Goal: Transaction & Acquisition: Purchase product/service

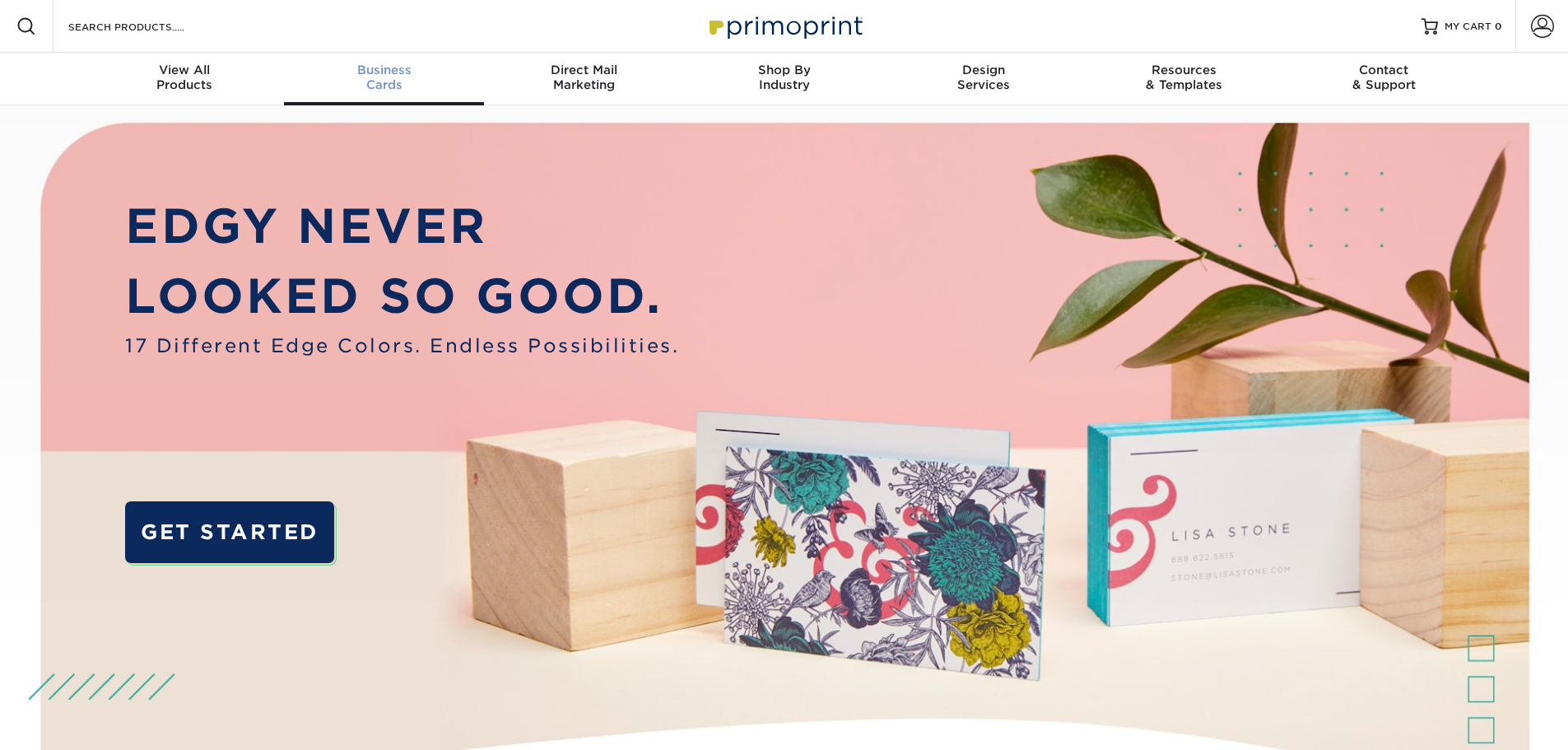
click at [403, 74] on span "Business" at bounding box center [384, 70] width 200 height 15
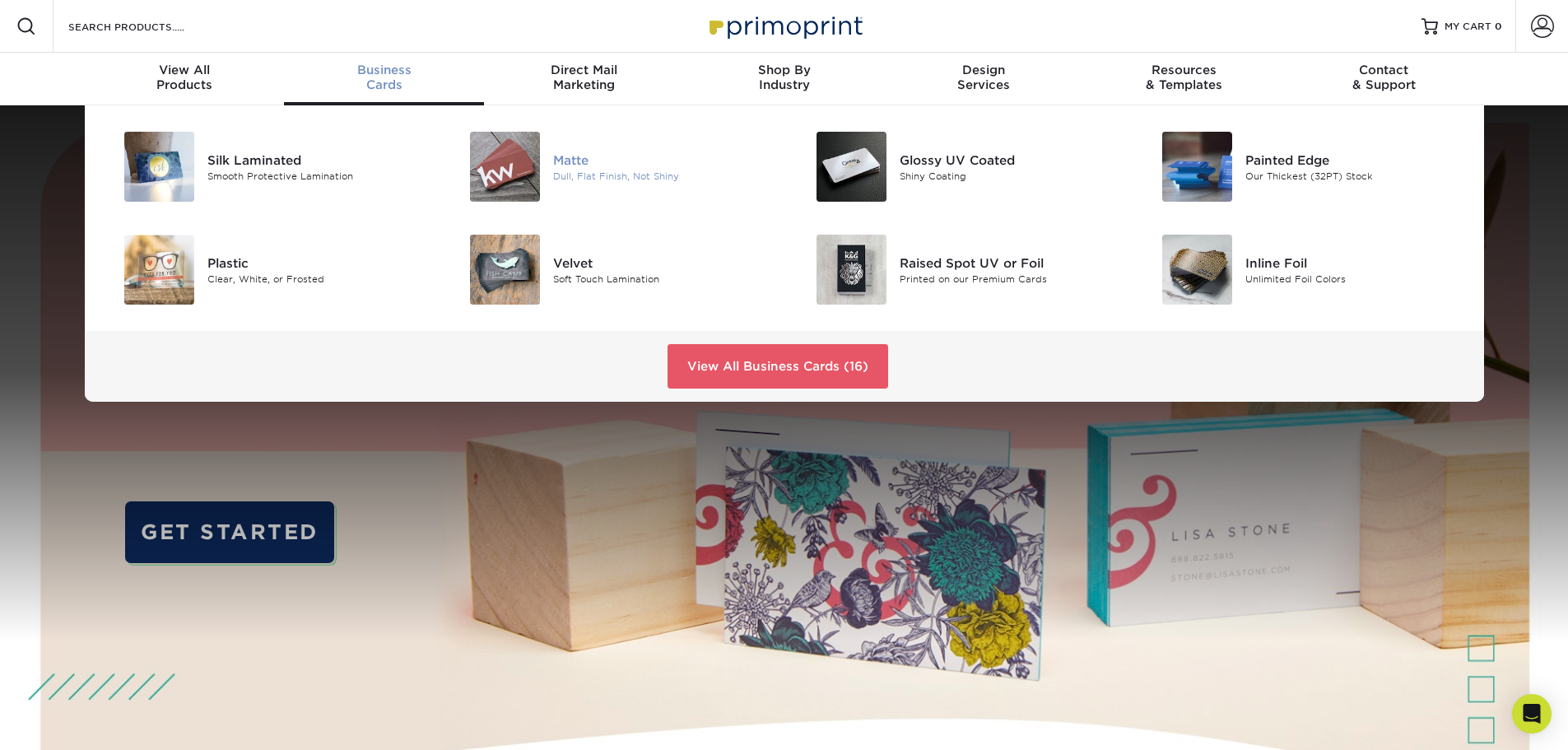
click at [580, 172] on div "Dull, Flat Finish, Not Shiny" at bounding box center [662, 176] width 218 height 14
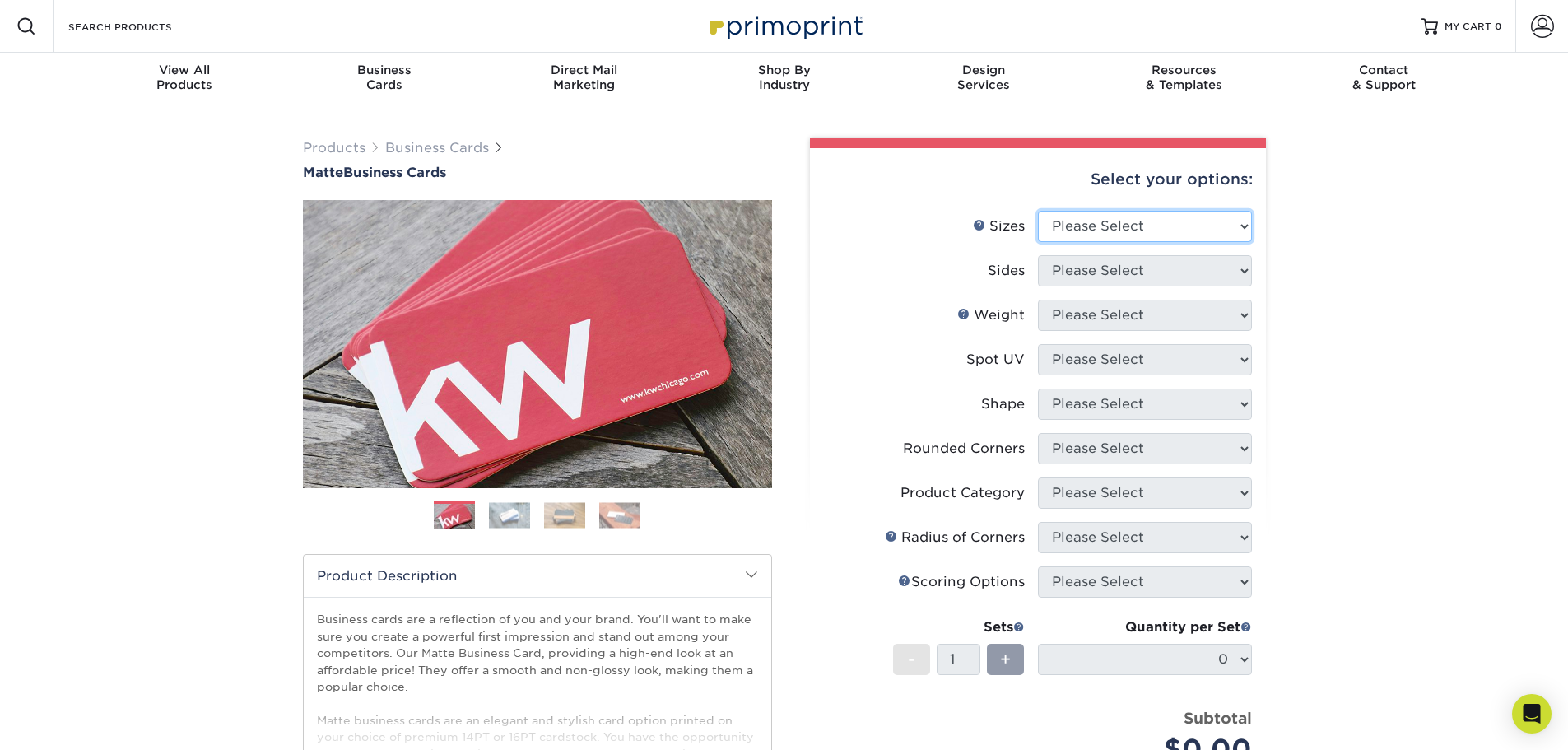
drag, startPoint x: 1106, startPoint y: 222, endPoint x: 1109, endPoint y: 233, distance: 11.4
click at [1106, 222] on select "Please Select 1.5" x 3.5" - Mini 1.75" x 3.5" - Mini 2" x 2" - Square 2" x 3" -…" at bounding box center [1144, 225] width 214 height 31
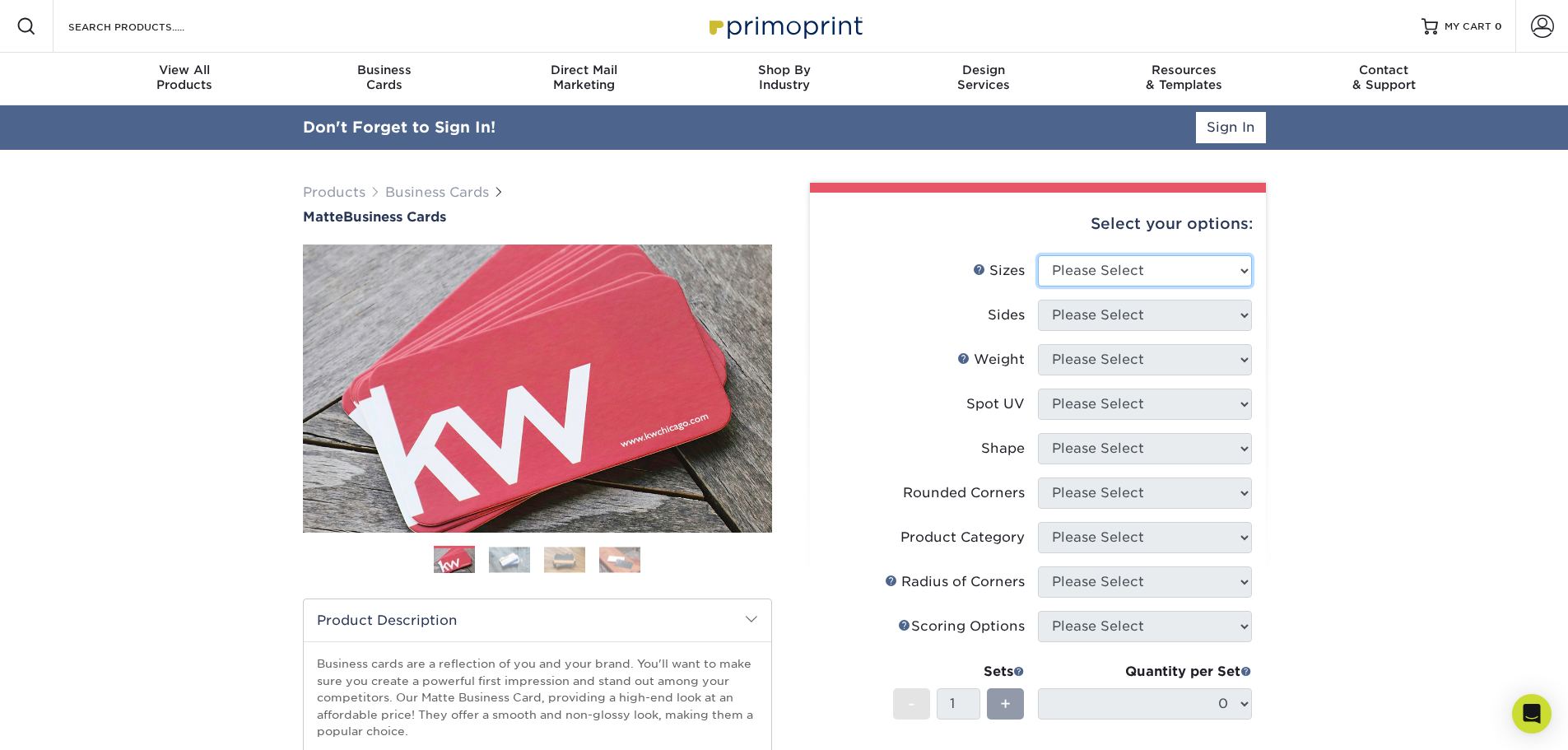
select select "2.00x3.50"
click at [1038, 255] on select "Please Select 1.5" x 3.5" - Mini 1.75" x 3.5" - Mini 2" x 2" - Square 2" x 3" -…" at bounding box center [1144, 270] width 214 height 31
drag, startPoint x: 1147, startPoint y: 313, endPoint x: 1150, endPoint y: 329, distance: 16.3
click at [1147, 318] on select "Please Select Print Both Sides Print Front Only" at bounding box center [1144, 315] width 214 height 31
select select "13abbda7-1d64-4f25-8bb2-c179b224825d"
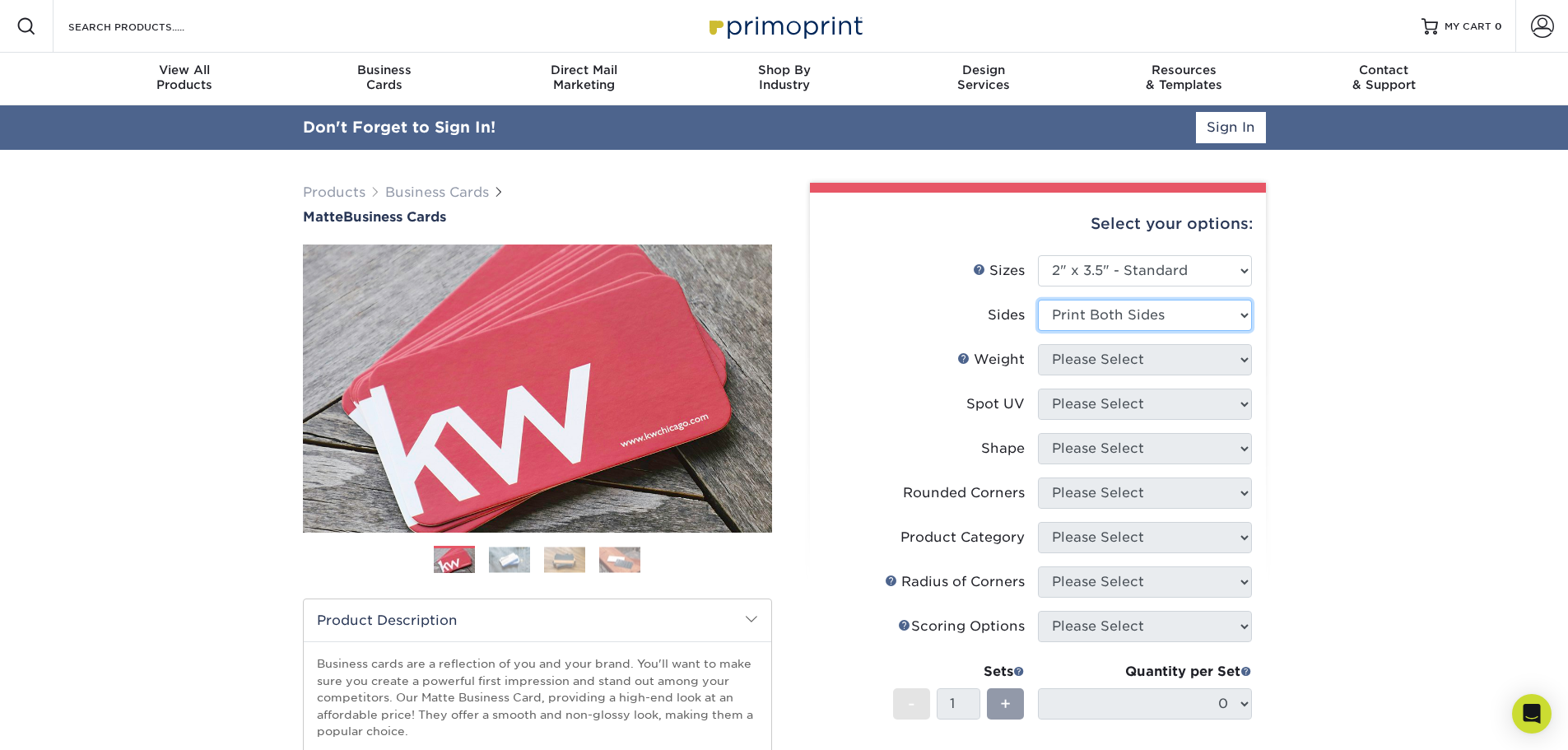
click at [1038, 300] on select "Please Select Print Both Sides Print Front Only" at bounding box center [1144, 315] width 214 height 31
click at [1150, 365] on select "Please Select 16PT 14PT" at bounding box center [1144, 359] width 214 height 31
select select "16PT"
click at [1038, 344] on select "Please Select 16PT 14PT" at bounding box center [1144, 359] width 214 height 31
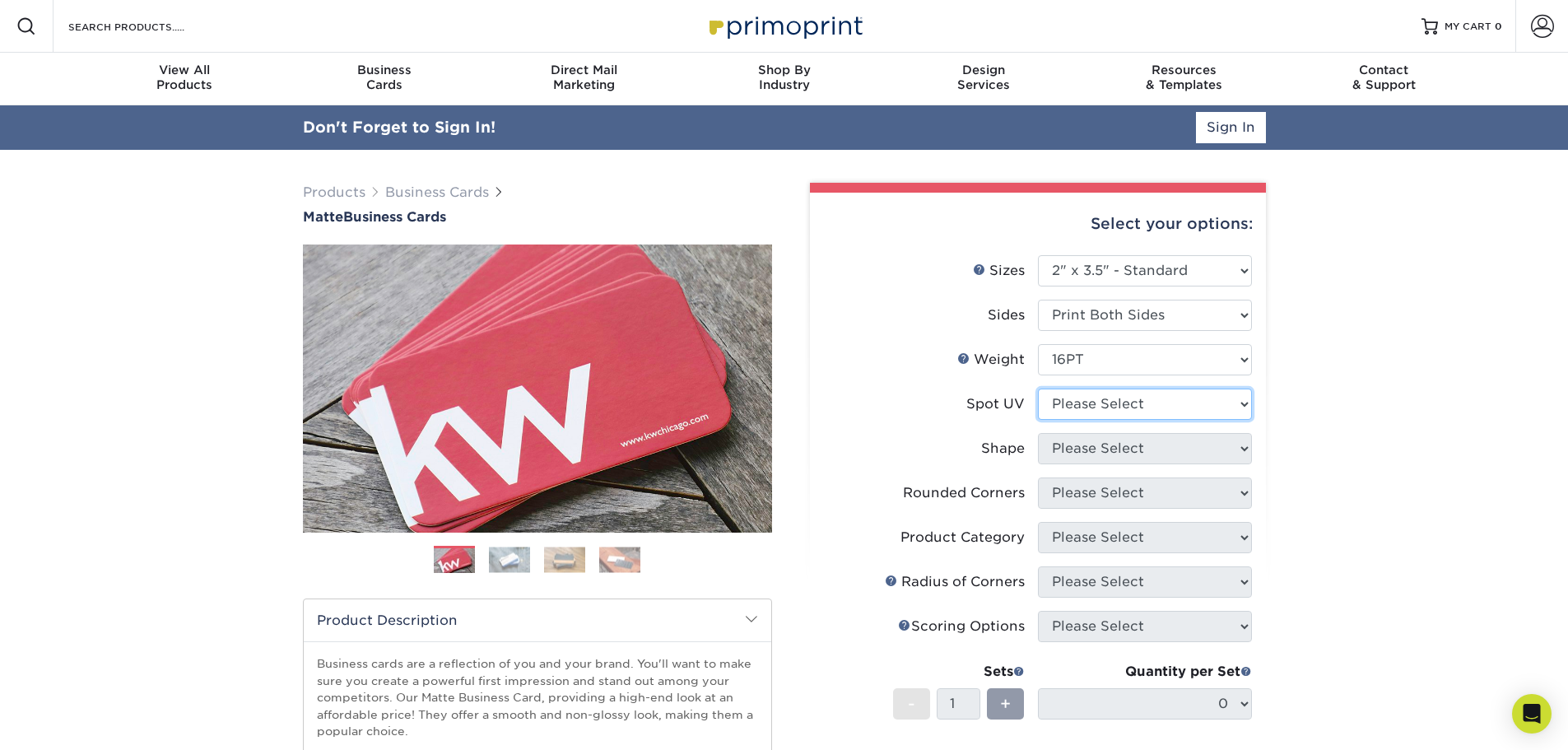
click at [1155, 407] on select "Please Select No Spot UV Front and Back (Both Sides) Front Only Back Only" at bounding box center [1144, 404] width 214 height 31
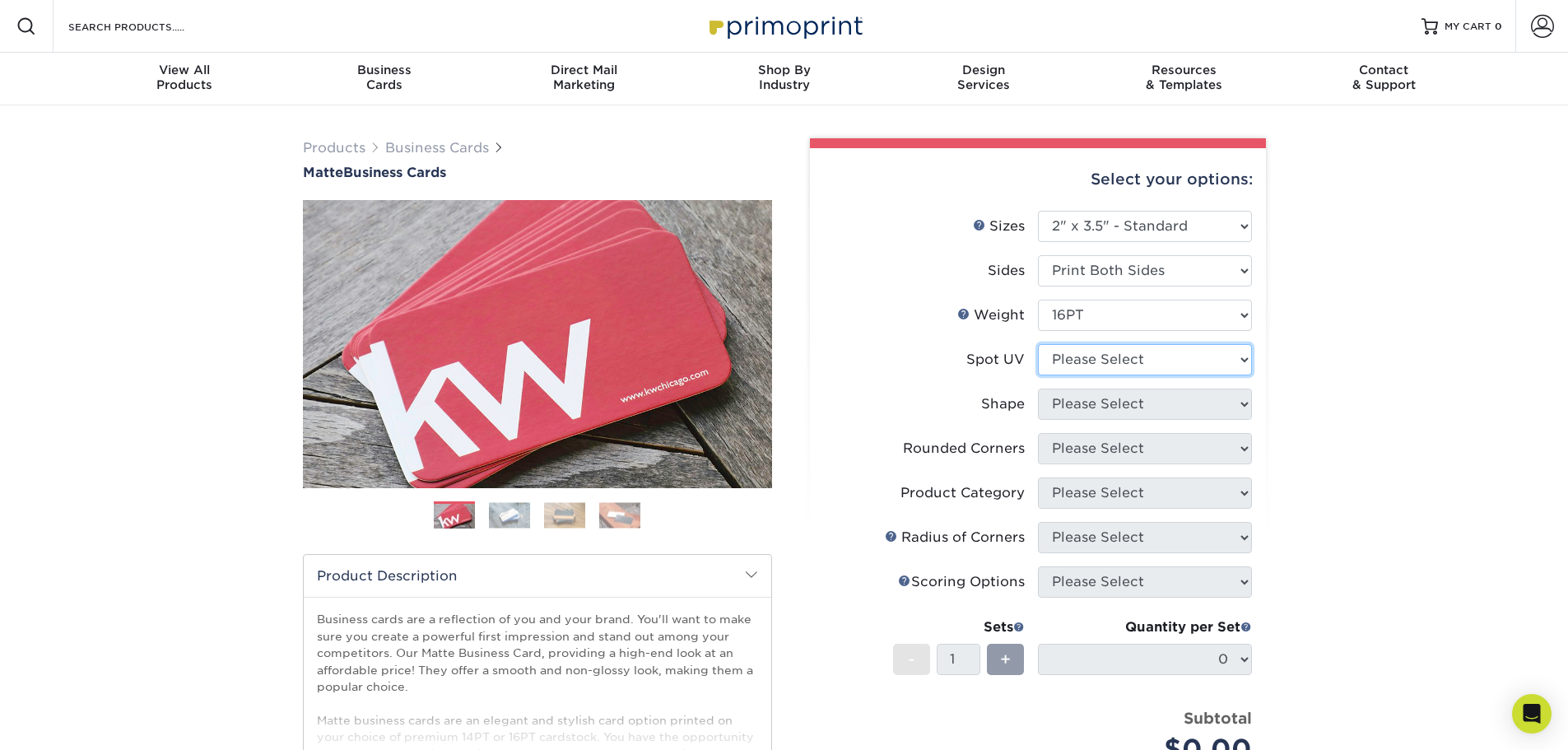
select select "3"
click at [1038, 344] on select "Please Select No Spot UV Front and Back (Both Sides) Front Only Back Only" at bounding box center [1144, 359] width 214 height 31
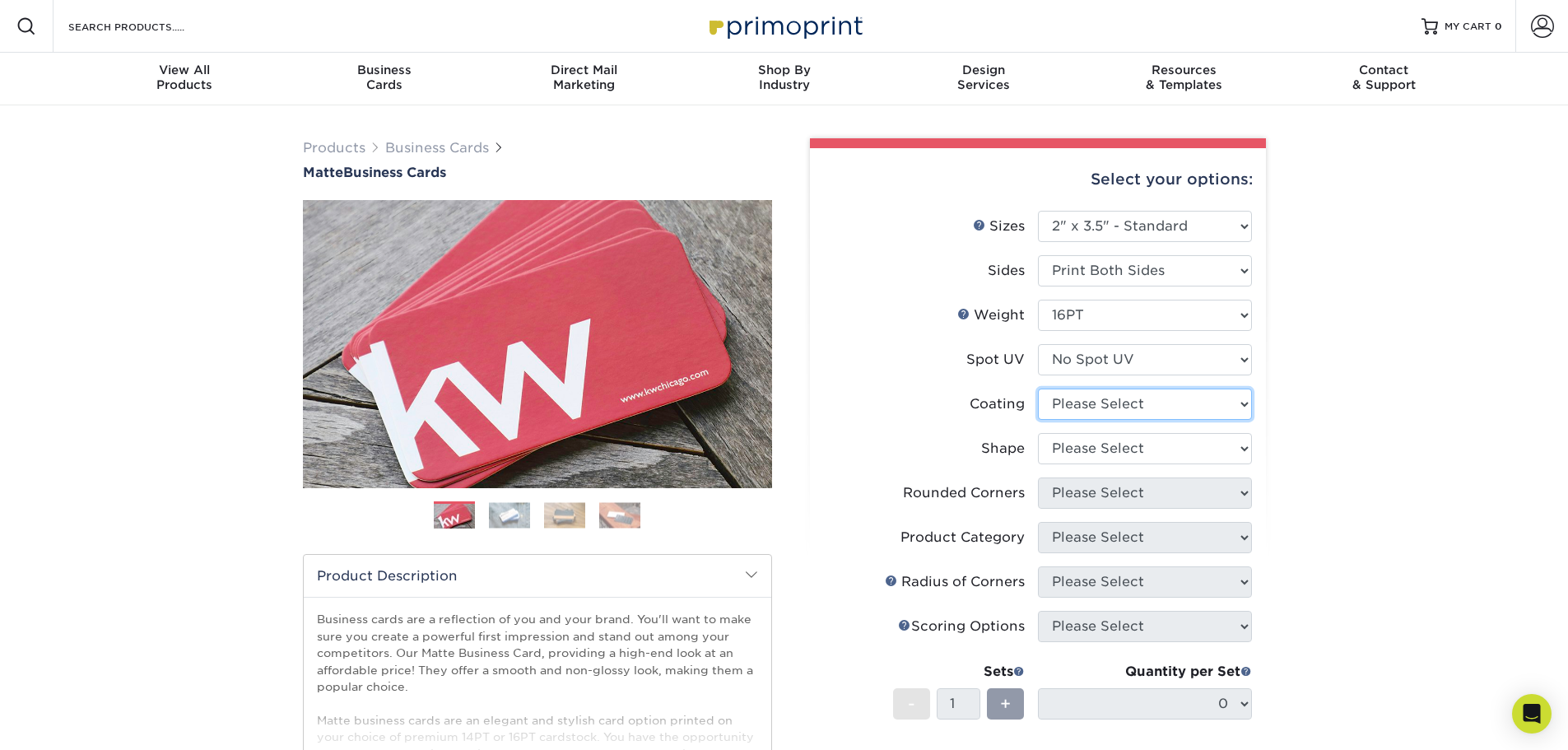
click at [1149, 411] on select at bounding box center [1144, 404] width 214 height 31
select select "121bb7b5-3b4d-429f-bd8d-bbf80e953313"
click at [1038, 389] on select at bounding box center [1144, 404] width 214 height 31
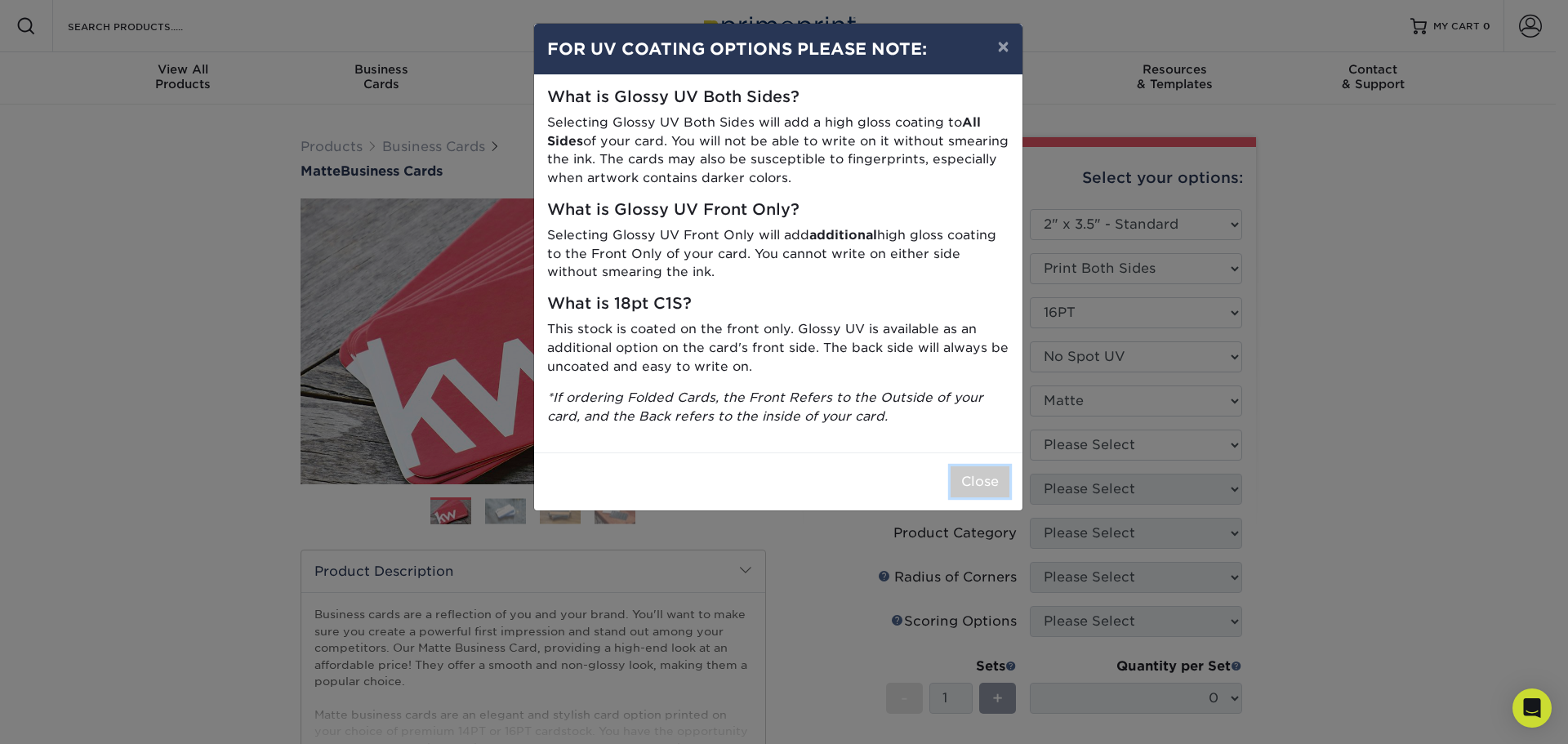
click at [983, 474] on button "Close" at bounding box center [979, 481] width 58 height 31
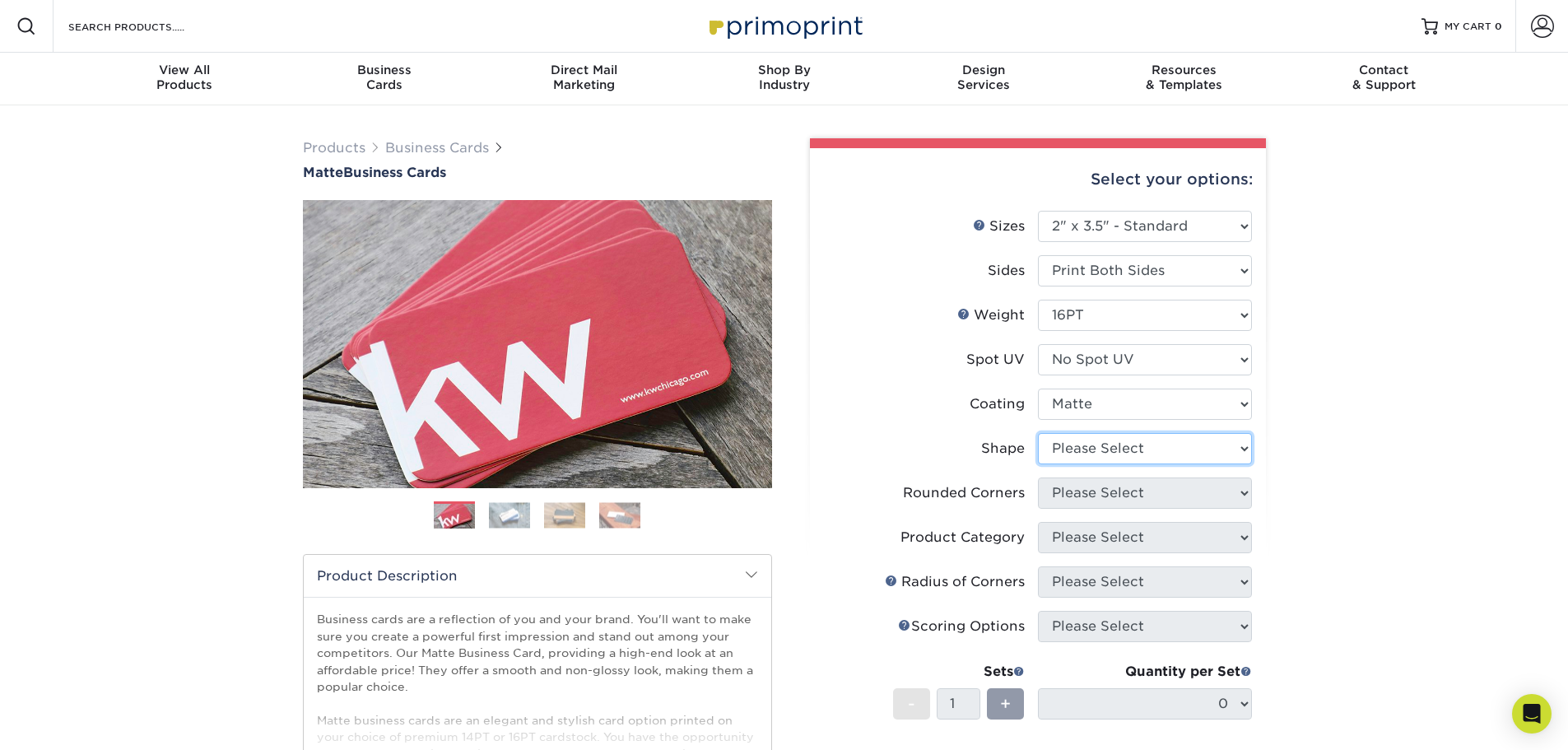
drag, startPoint x: 1140, startPoint y: 453, endPoint x: 1144, endPoint y: 462, distance: 9.8
click at [1140, 453] on select "Please Select Standard Oval" at bounding box center [1144, 448] width 214 height 31
select select "standard"
click at [1038, 433] on select "Please Select Standard Oval" at bounding box center [1144, 448] width 214 height 31
click at [1143, 495] on select "Please Select Yes - Round 2 Corners Yes - Round 4 Corners No" at bounding box center [1144, 493] width 214 height 31
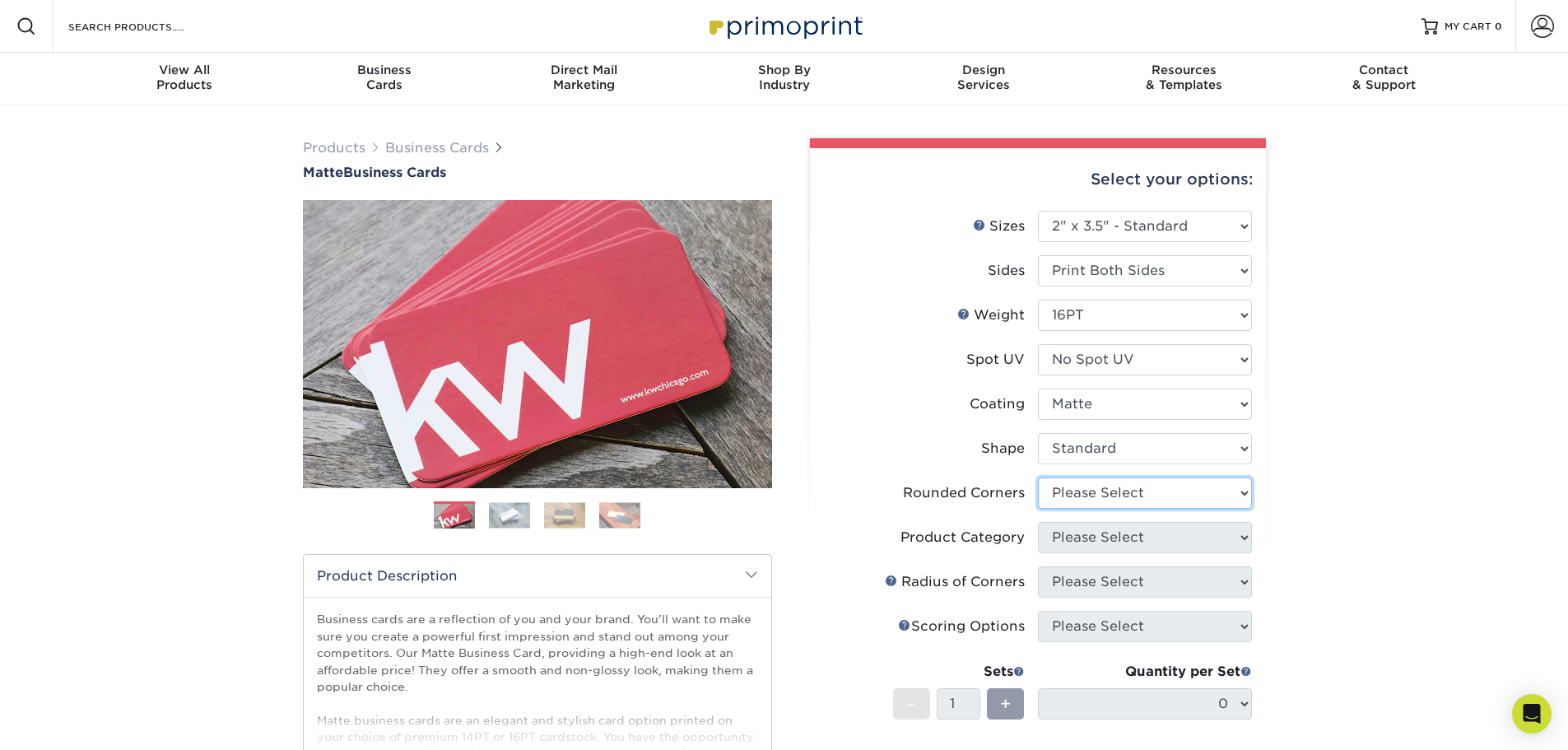
select select "0"
click at [1038, 478] on select "Please Select Yes - Round 2 Corners Yes - Round 4 Corners No" at bounding box center [1144, 493] width 214 height 31
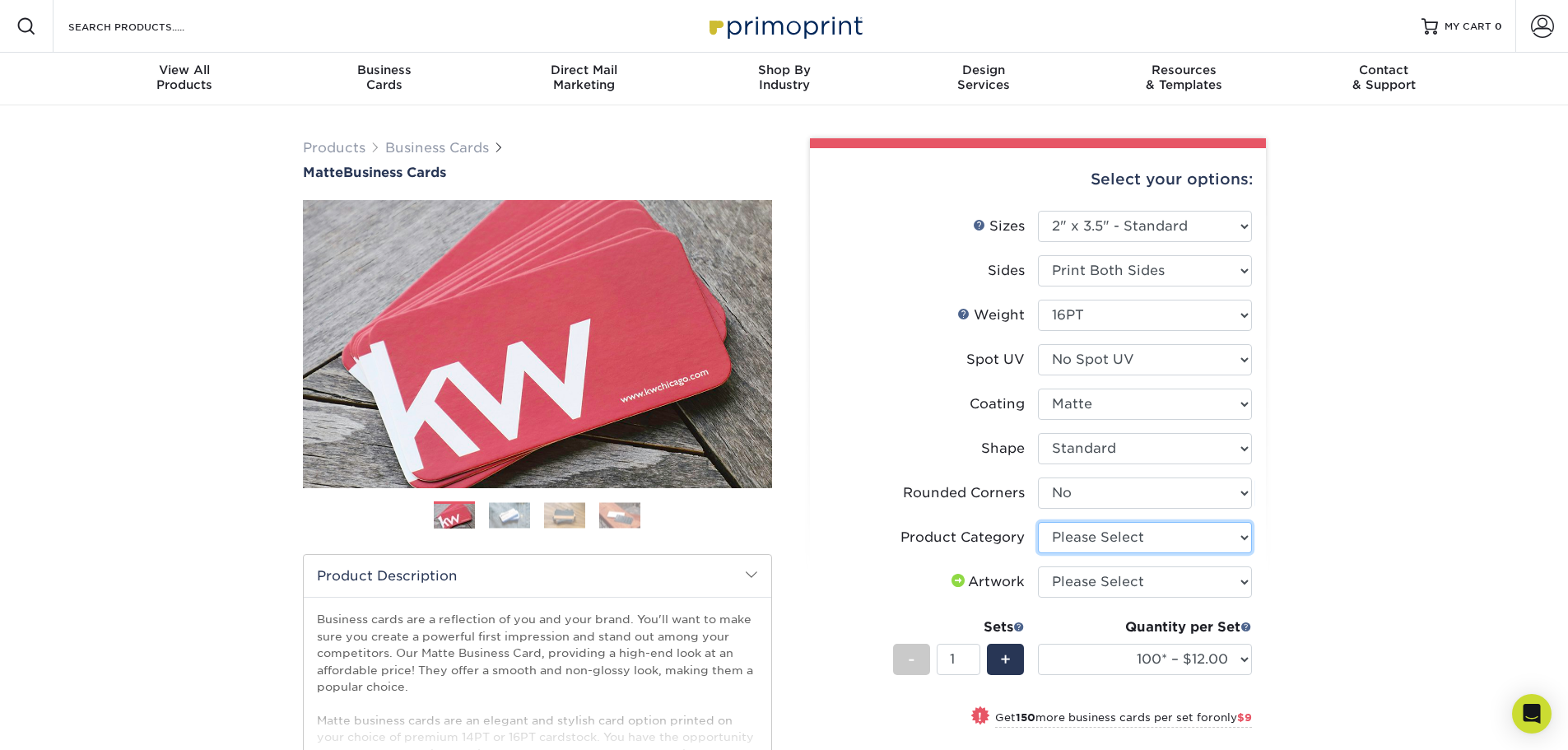
drag, startPoint x: 1127, startPoint y: 538, endPoint x: 1134, endPoint y: 533, distance: 8.6
click at [1128, 537] on select "Please Select Business Cards" at bounding box center [1144, 537] width 214 height 31
select select "3b5148f1-0588-4f88-a218-97bcfdce65c1"
click at [1038, 522] on select "Please Select Business Cards" at bounding box center [1144, 537] width 214 height 31
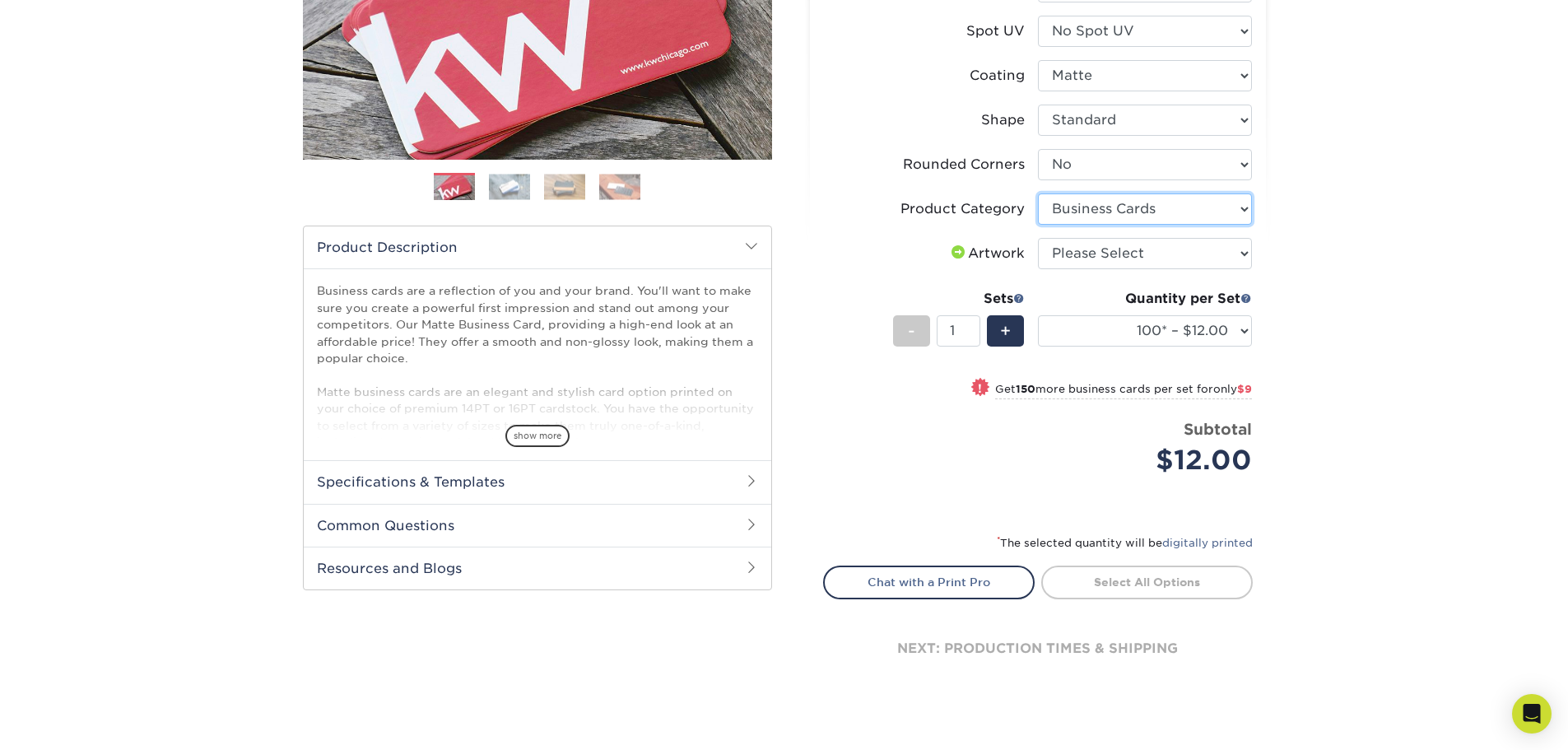
scroll to position [329, 0]
click at [1131, 331] on select "100* – $12.00 250* – $21.00 500 – $42.00 1000 – $53.00 2500 – $95.00 5000 – $18…" at bounding box center [1144, 329] width 214 height 31
select select "500 – $42.00"
click at [1038, 314] on select "100* – $12.00 250* – $21.00 500 – $42.00 1000 – $53.00 2500 – $95.00 5000 – $18…" at bounding box center [1144, 329] width 214 height 31
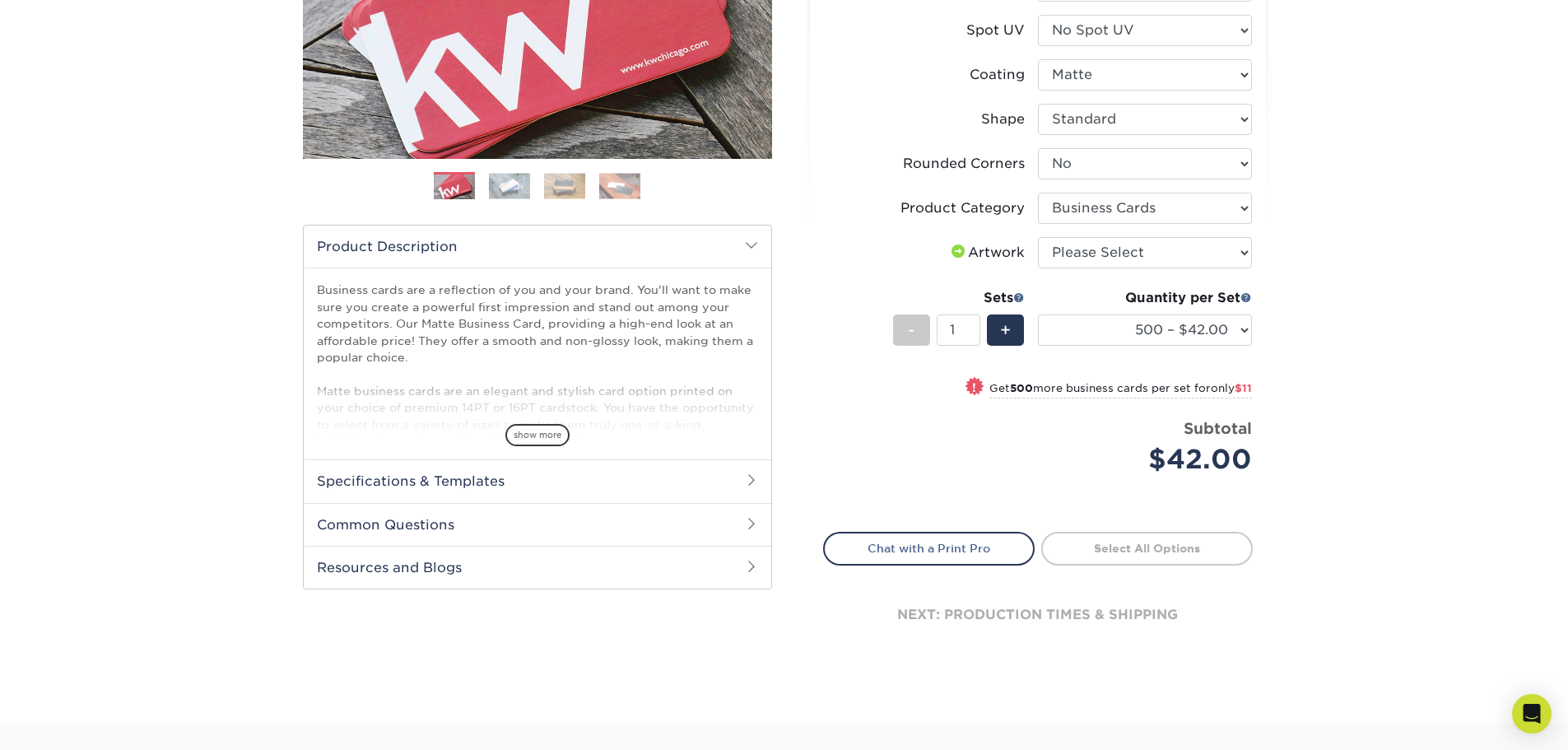
click at [1401, 361] on div "Products Business Cards Matte Business Cards Previous Next 100 $ 9" at bounding box center [784, 250] width 1568 height 948
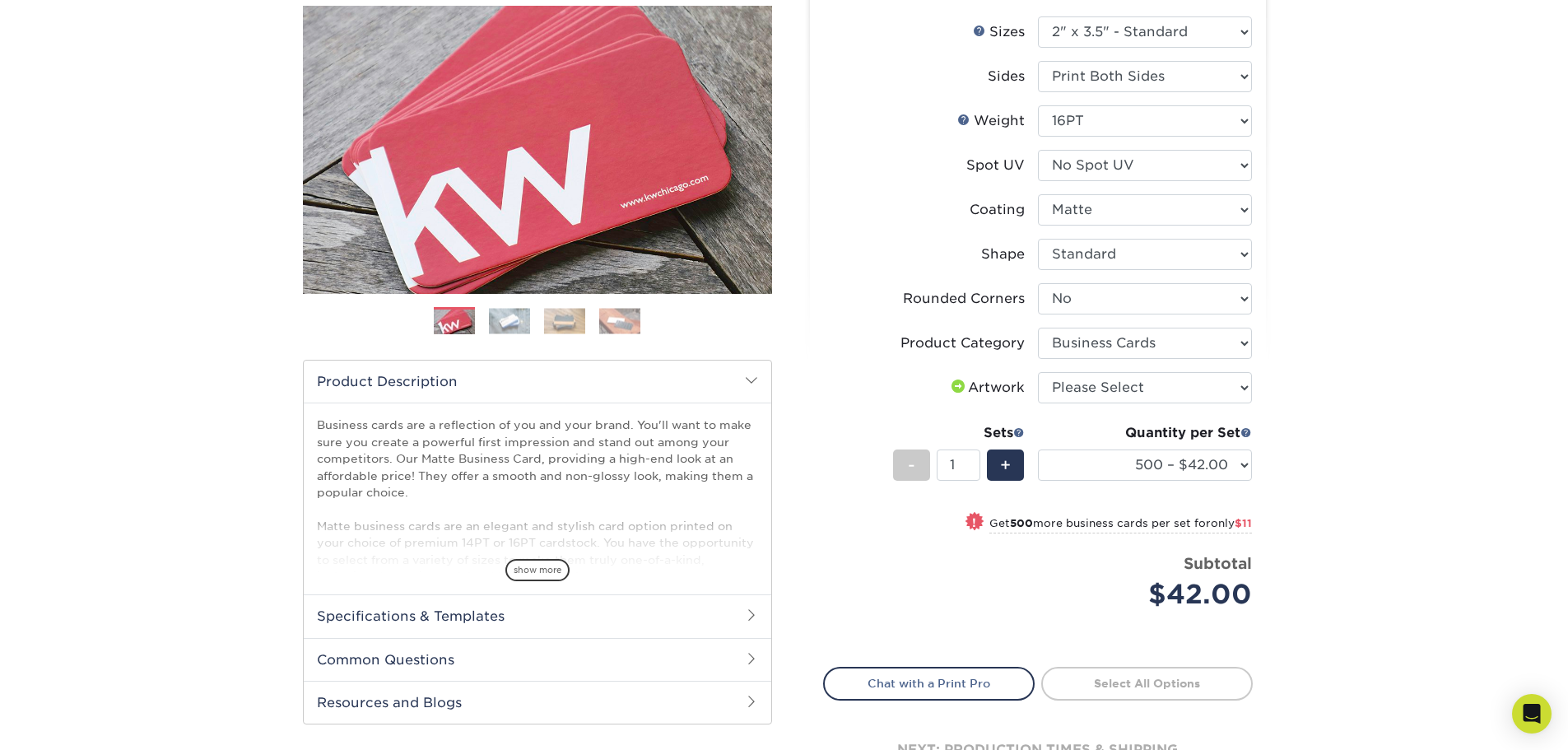
scroll to position [165, 0]
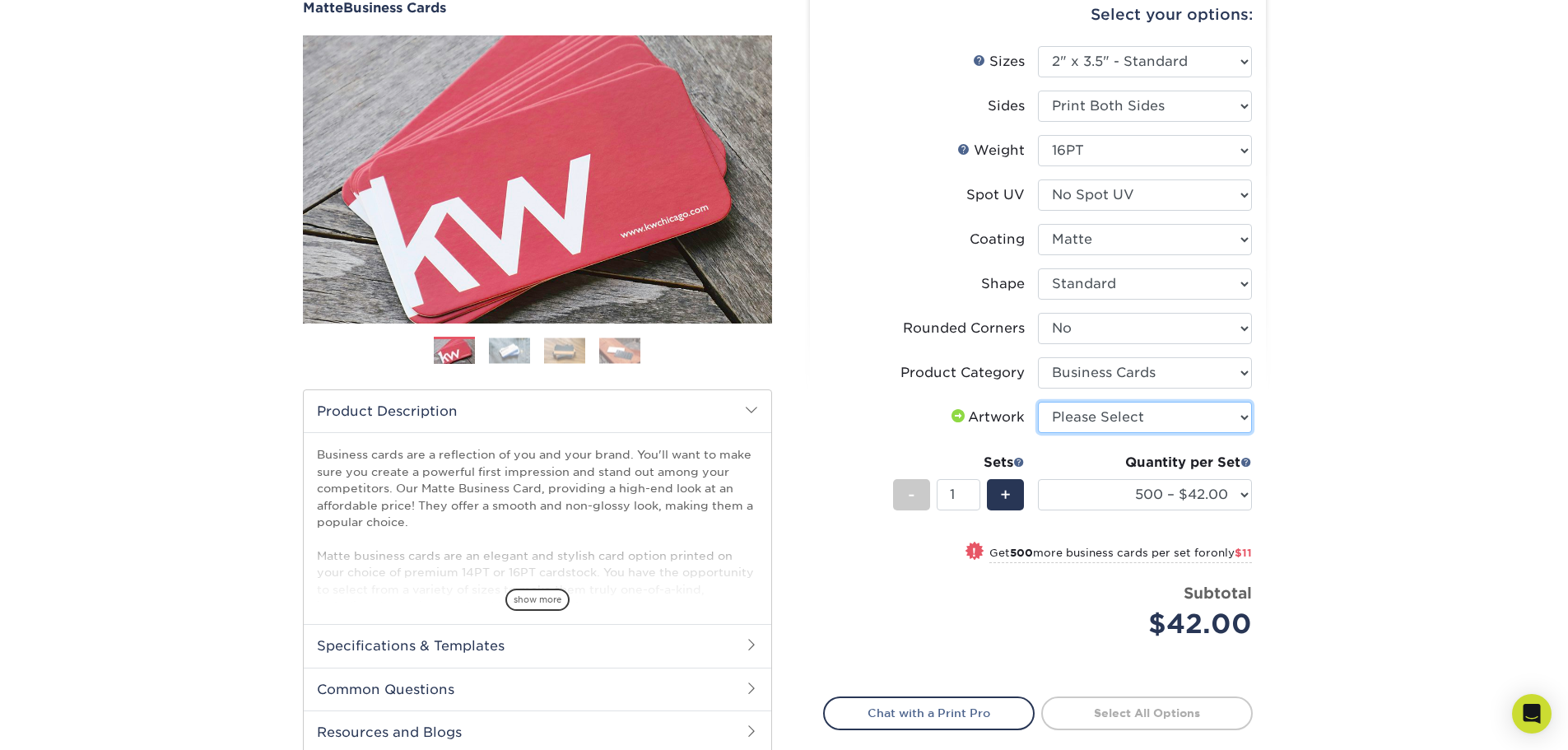
click at [1171, 419] on select "Please Select I will upload files I need a design - $100" at bounding box center [1144, 417] width 214 height 31
select select "upload"
click at [1038, 402] on select "Please Select I will upload files I need a design - $100" at bounding box center [1144, 417] width 214 height 31
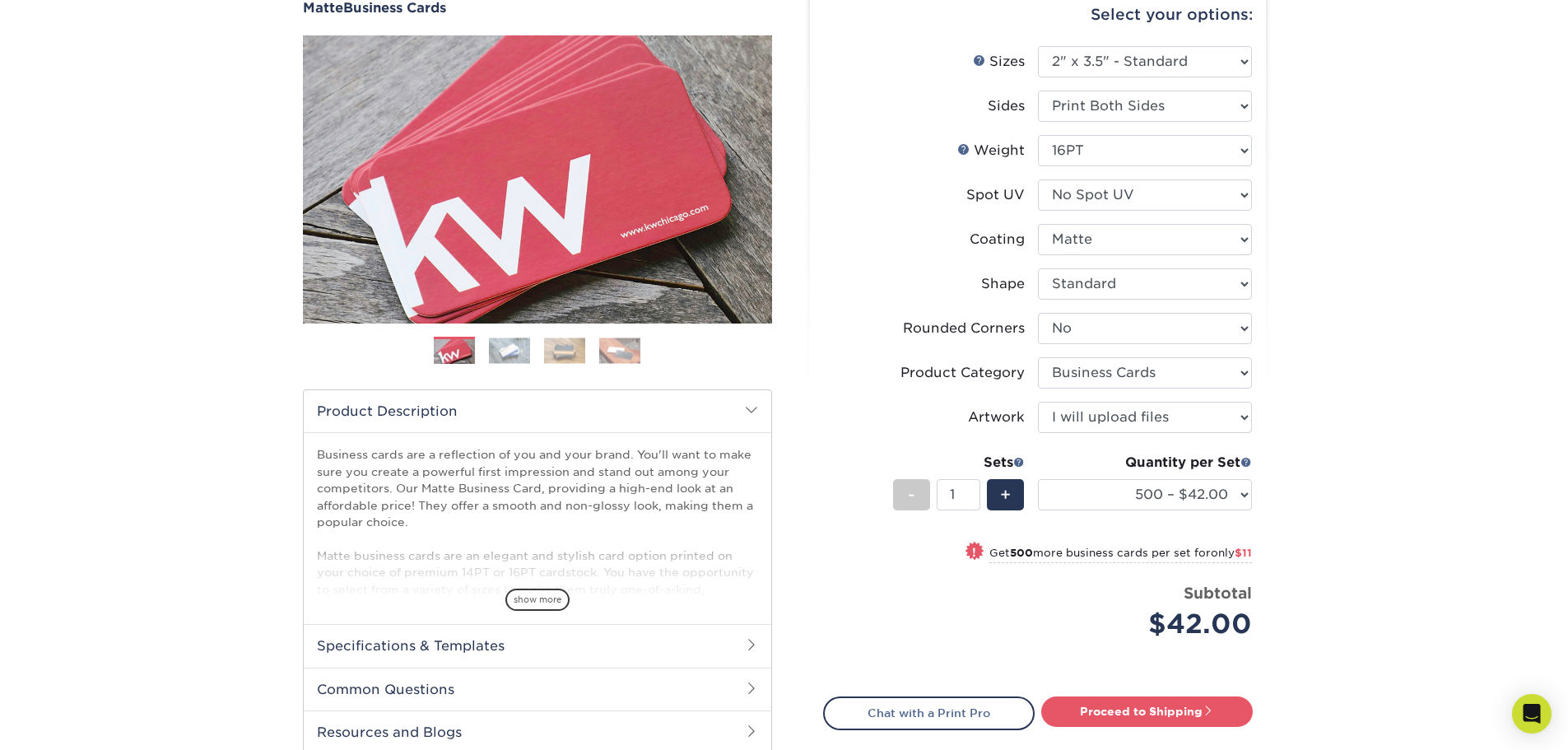
click at [1359, 440] on div "Products Business Cards Matte Business Cards Previous Next 100 $ 9" at bounding box center [784, 415] width 1568 height 948
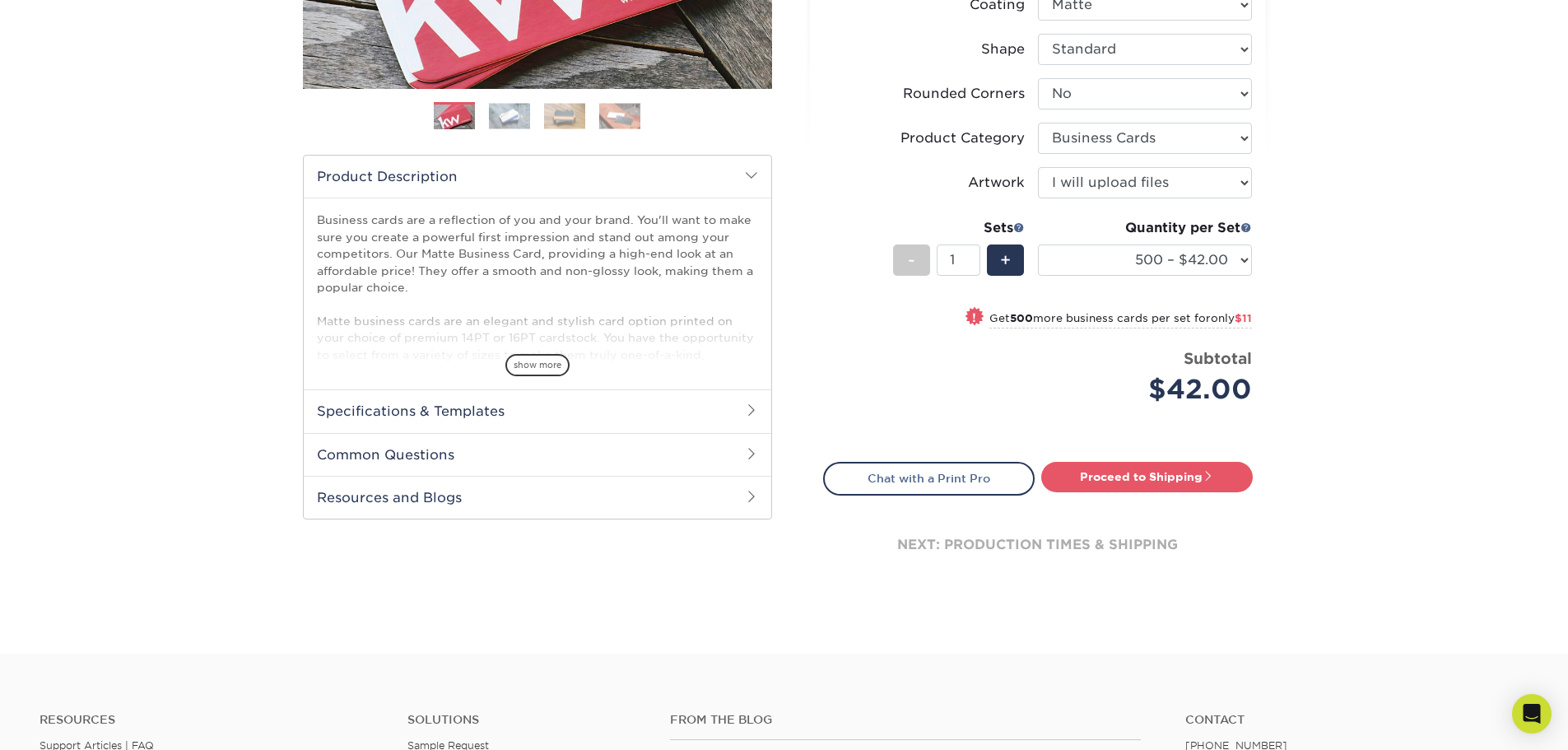
scroll to position [411, 0]
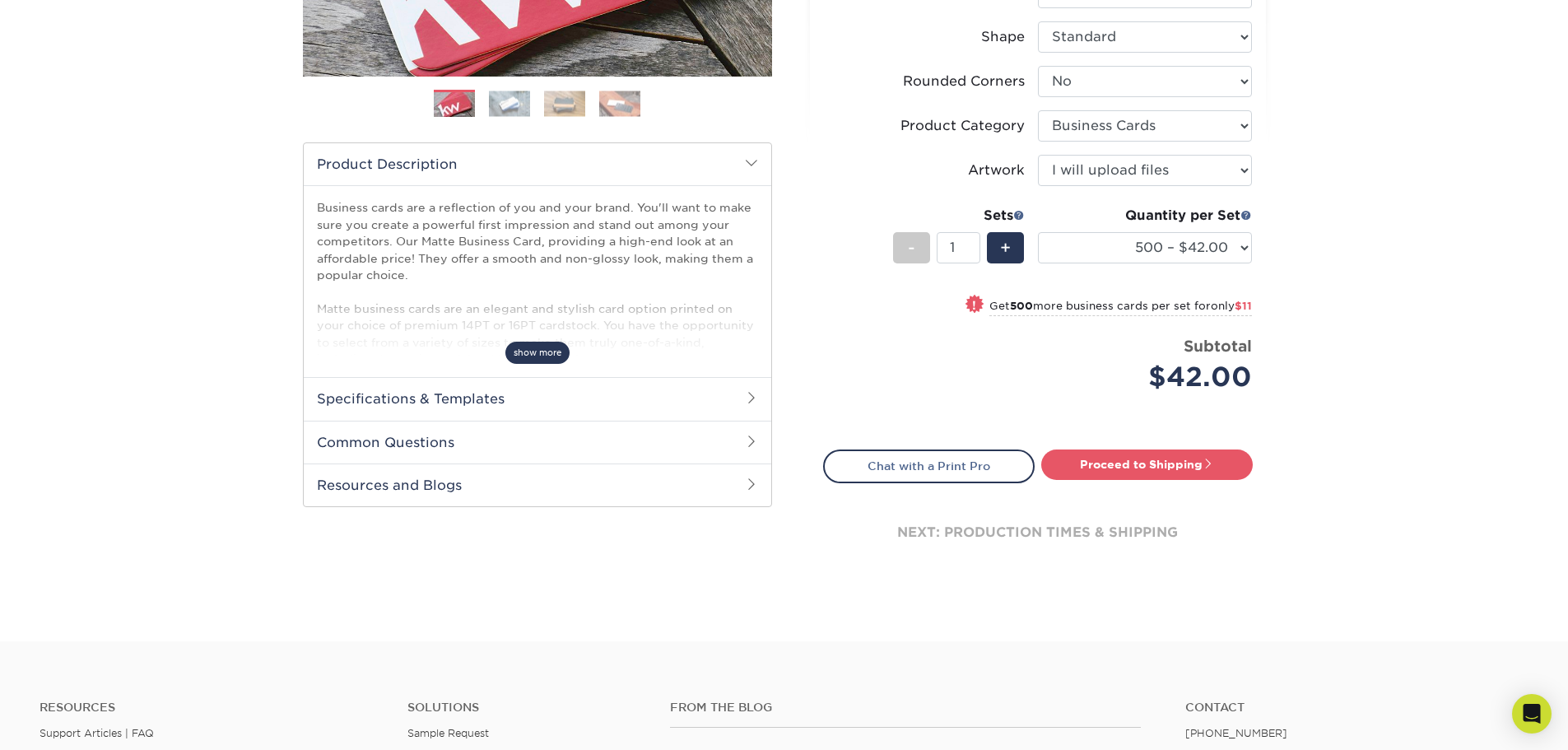
click at [547, 353] on span "show more" at bounding box center [538, 353] width 65 height 22
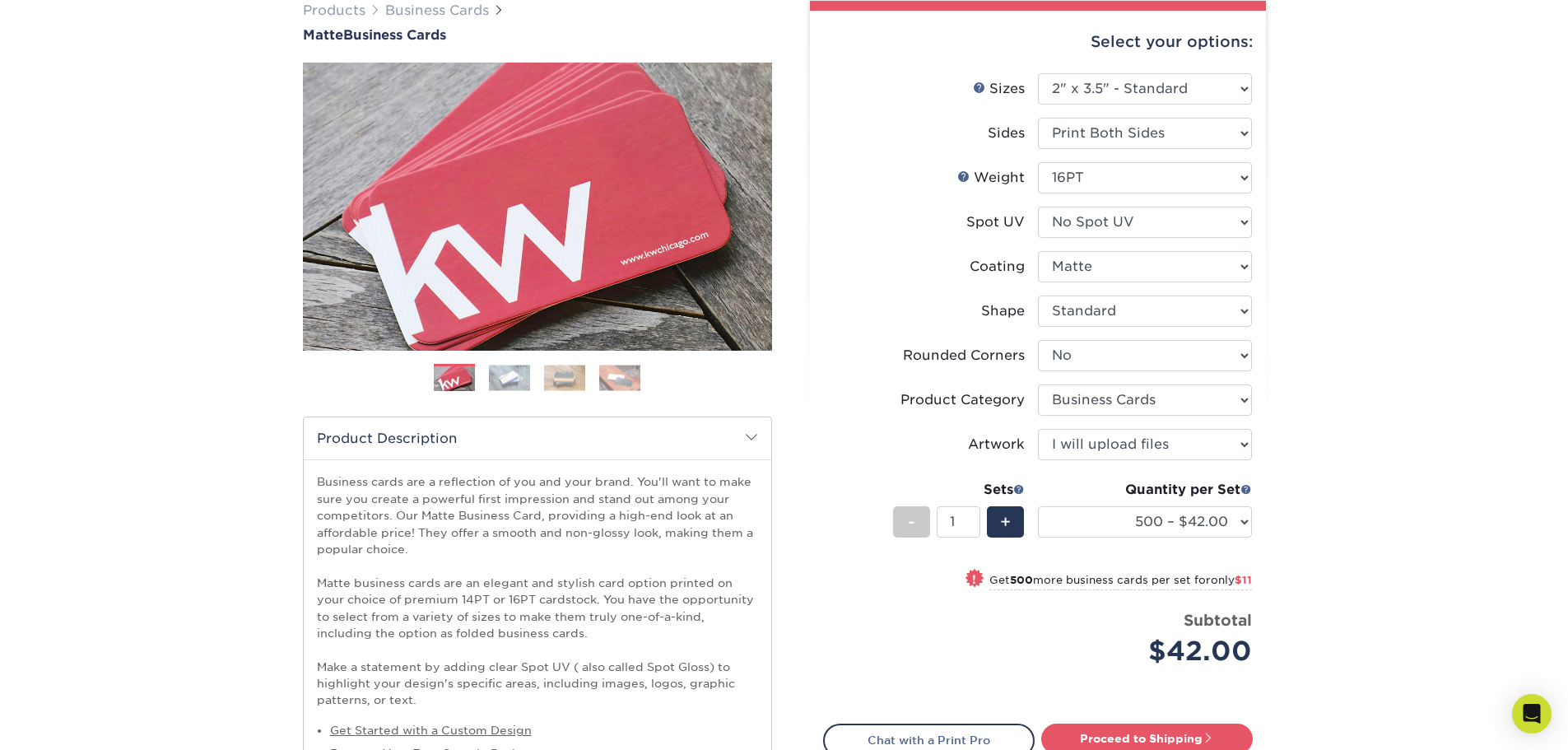
scroll to position [247, 0]
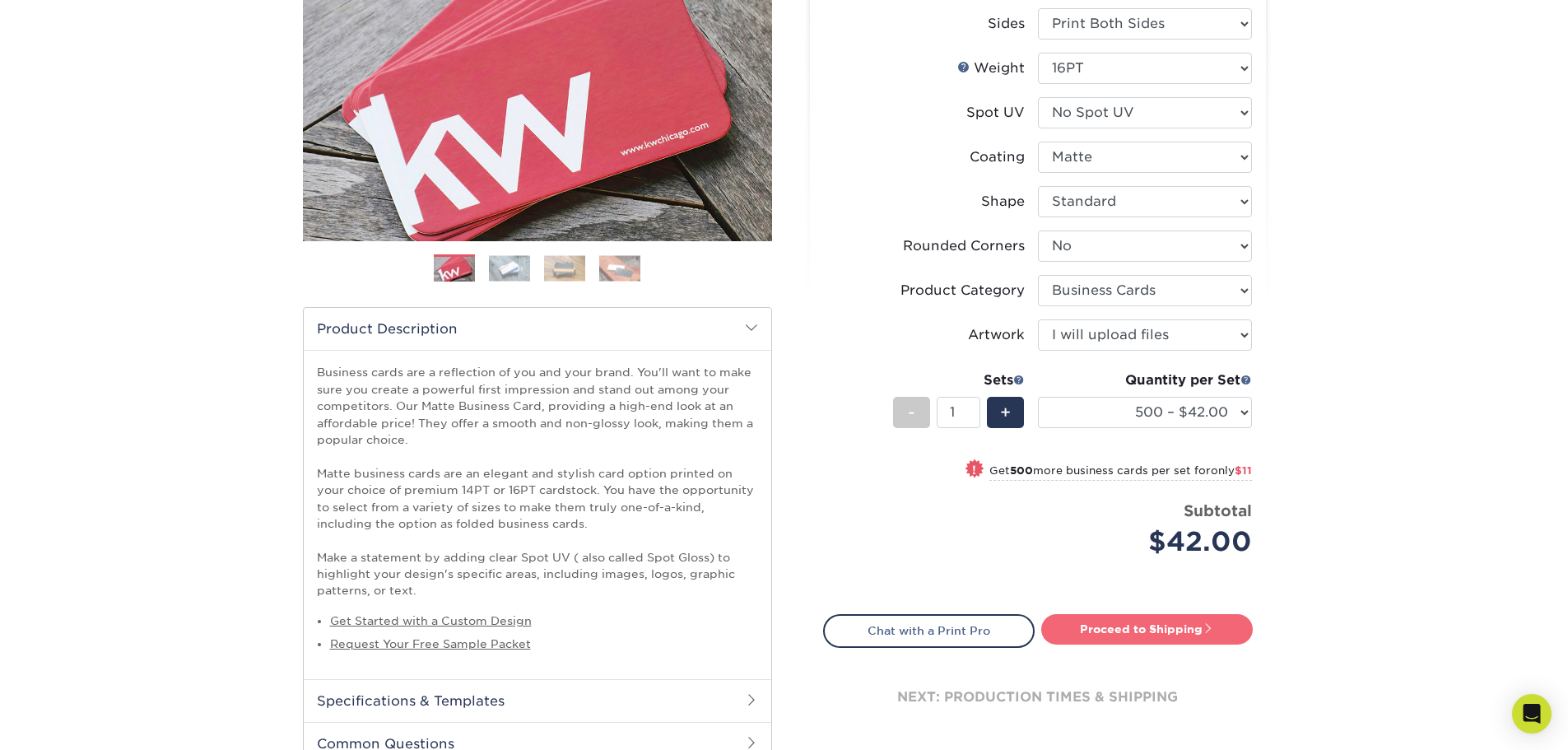
click at [1157, 638] on link "Proceed to Shipping" at bounding box center [1147, 629] width 211 height 30
type input "Set 1"
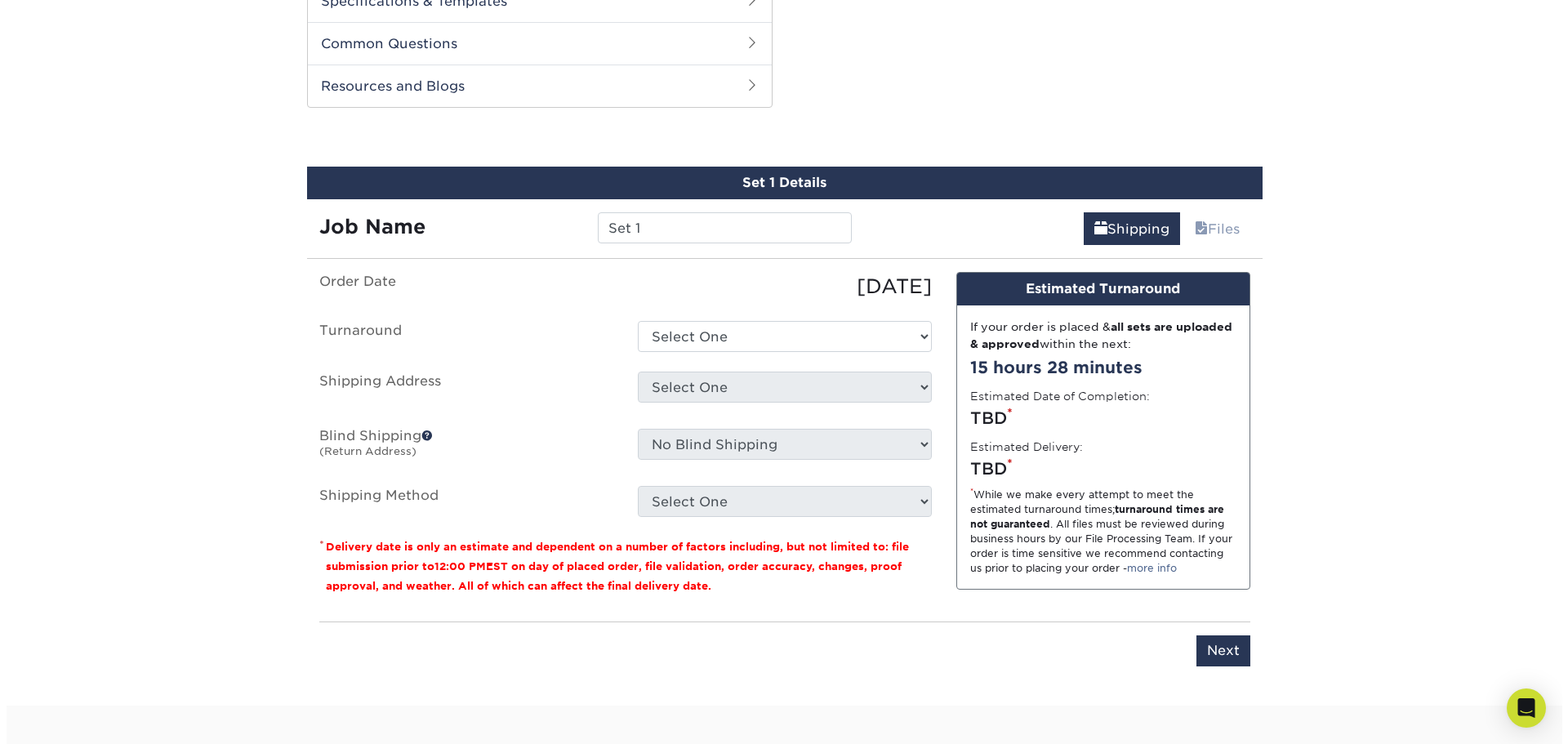
scroll to position [968, 0]
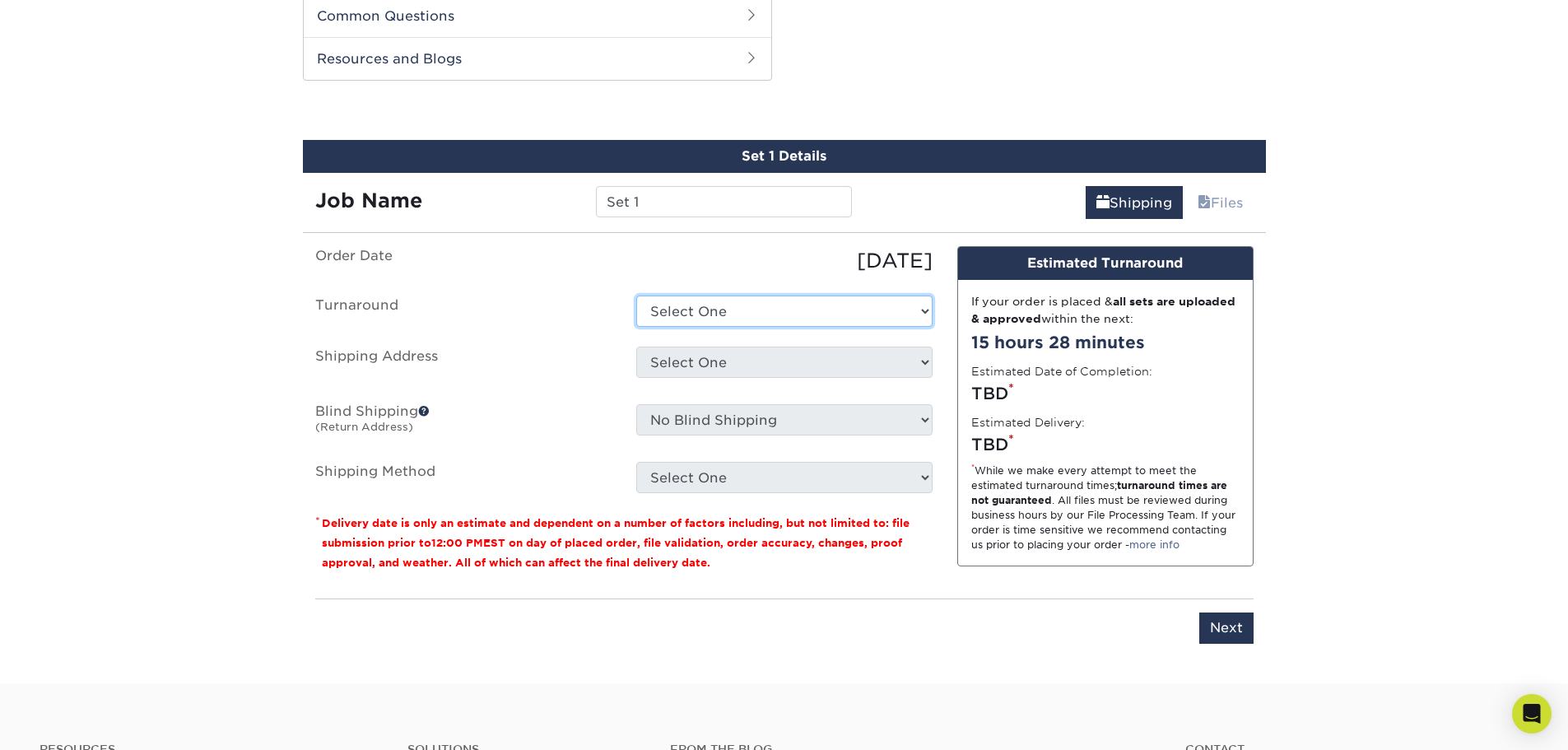
click at [750, 322] on select "Select One 2-4 Business Days 2 Day Next Business Day" at bounding box center [784, 310] width 296 height 31
select select "b78ebb40-f3d8-446a-8df3-6de10c612245"
click at [637, 296] on select "Select One 2-4 Business Days 2 Day Next Business Day" at bounding box center [784, 310] width 296 height 31
click at [755, 361] on select "Select One + Add New Address - Login" at bounding box center [784, 362] width 296 height 31
click at [637, 347] on select "Select One + Add New Address - Login" at bounding box center [784, 362] width 296 height 31
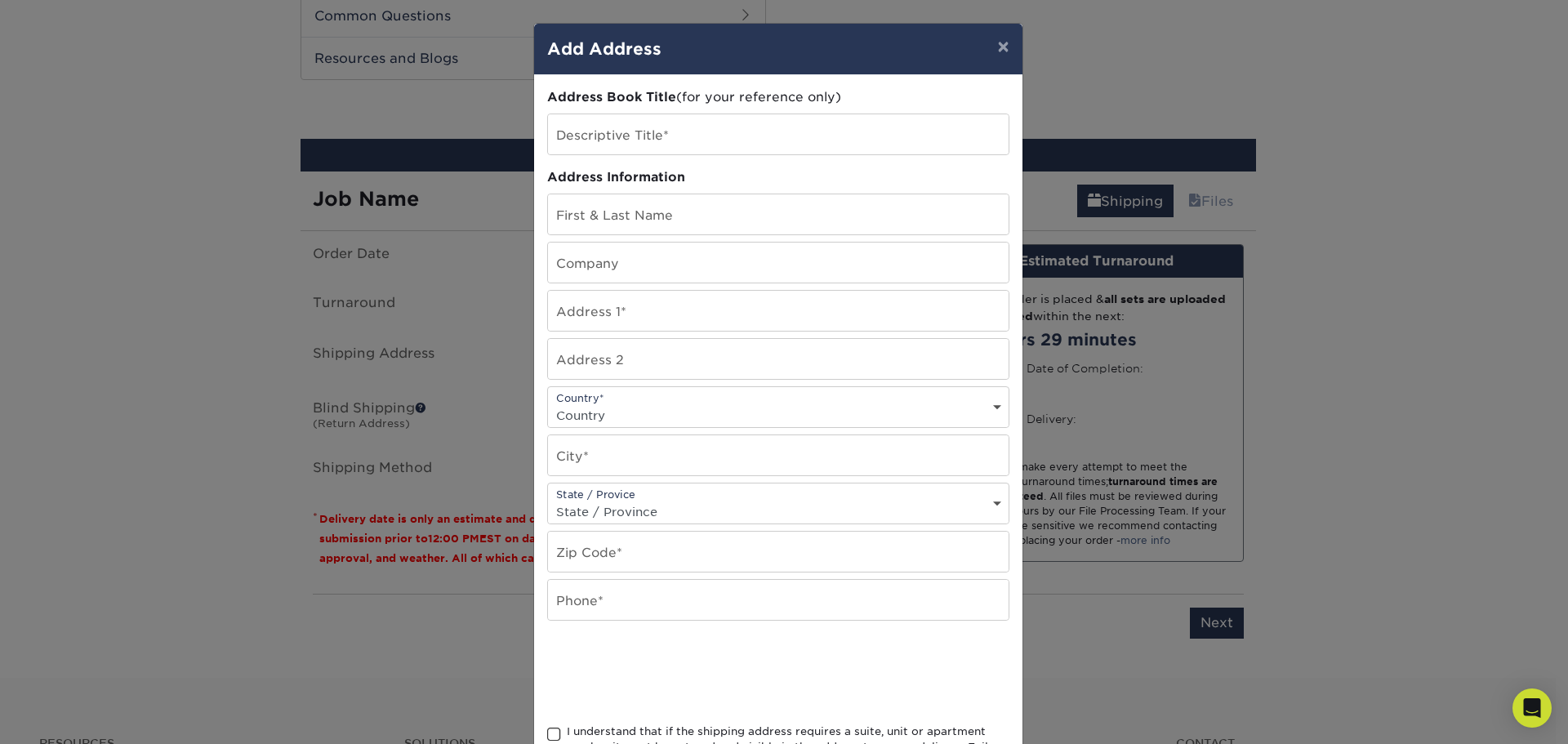
click at [504, 320] on div "× Add Address Address Book Title (for your reference only) Descriptive Title* A…" at bounding box center [784, 372] width 1568 height 744
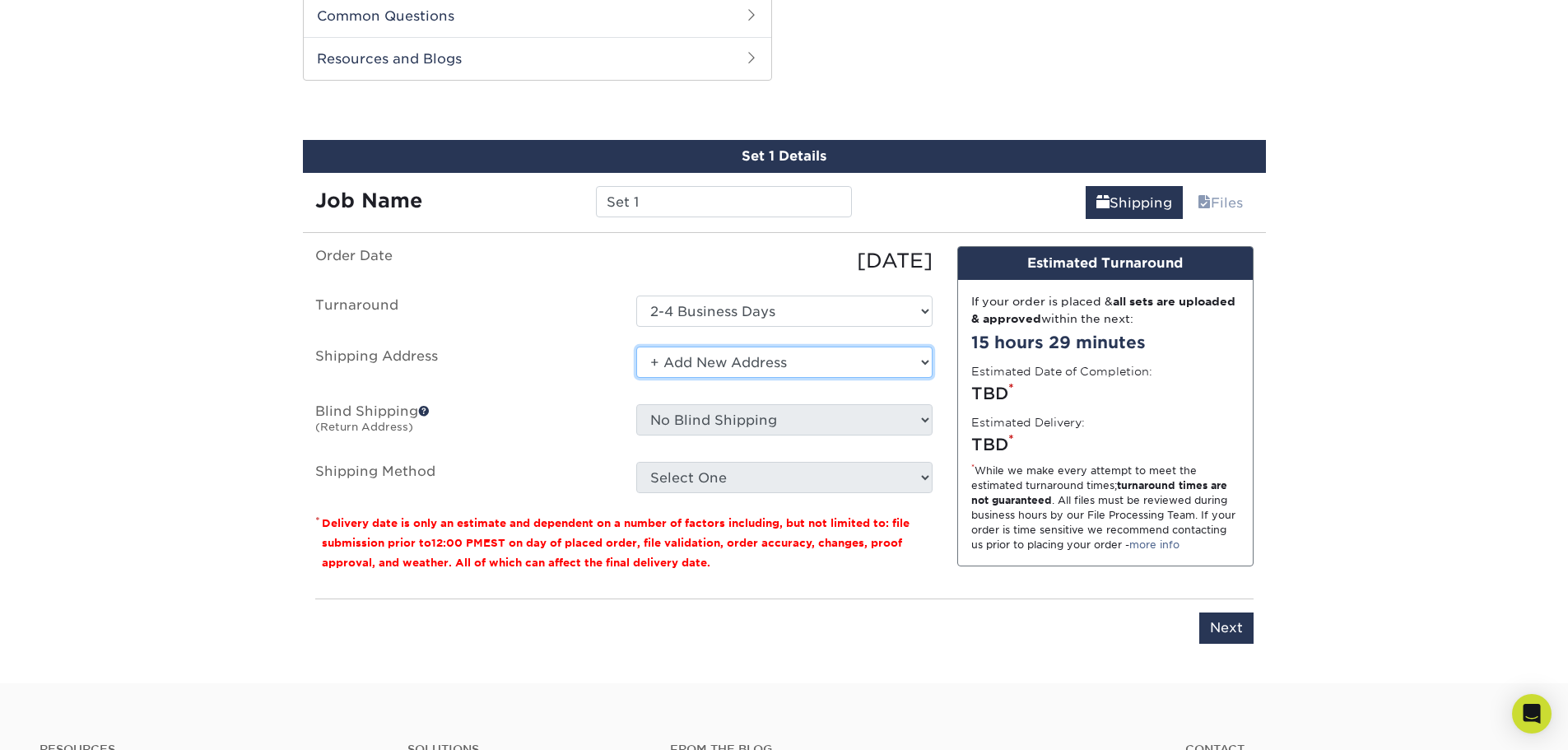
click at [765, 355] on select "Select One + Add New Address - Login" at bounding box center [784, 362] width 296 height 31
click at [637, 347] on select "Select One + Add New Address - Login" at bounding box center [784, 362] width 296 height 31
click at [669, 359] on select "Select One + Add New Address - Login" at bounding box center [784, 362] width 296 height 31
click at [637, 347] on select "Select One + Add New Address - Login" at bounding box center [784, 362] width 296 height 31
click at [688, 375] on select "Select One + Add New Address - Login" at bounding box center [784, 362] width 296 height 31
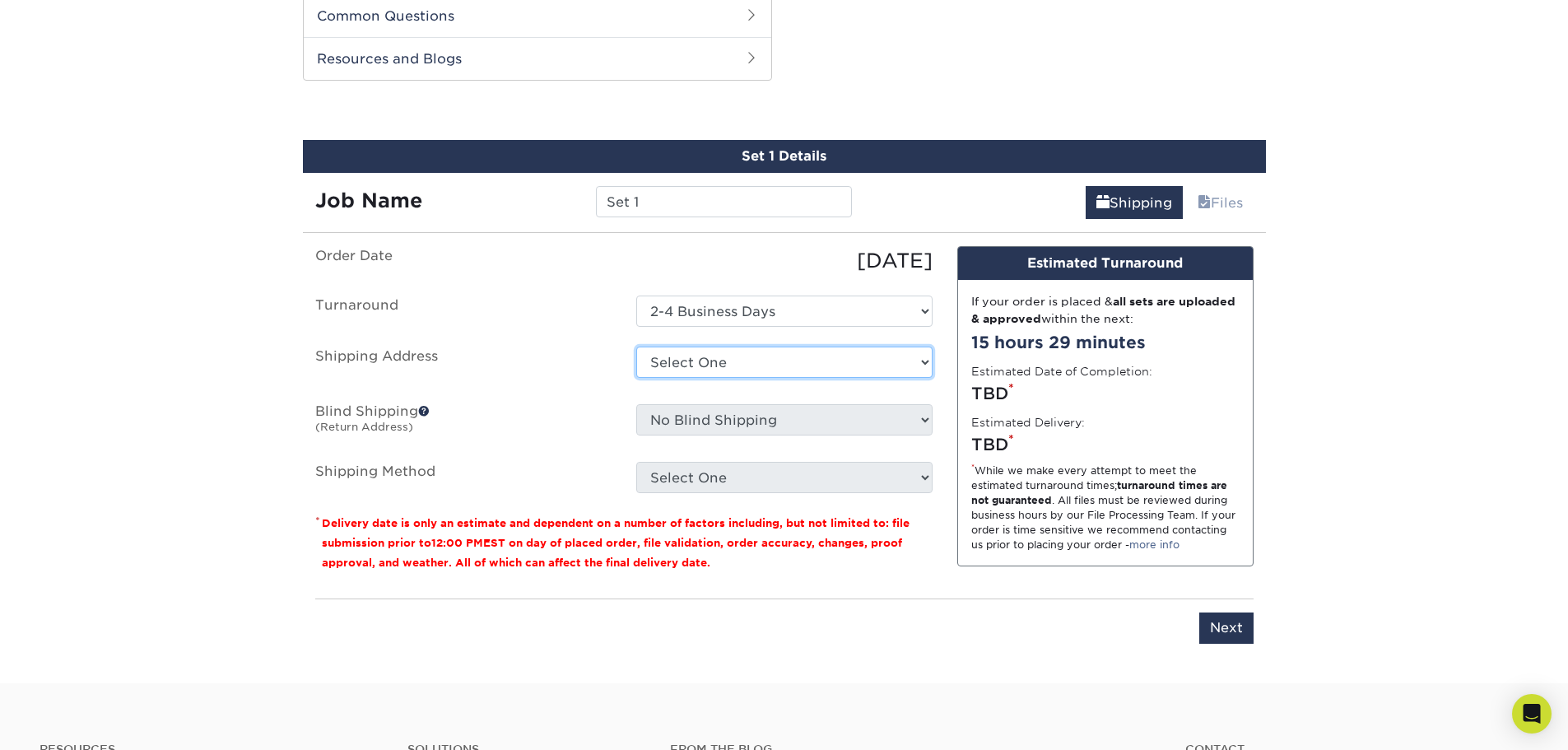
select select "newaddress"
click at [637, 347] on select "Select One + Add New Address - Login" at bounding box center [784, 362] width 296 height 31
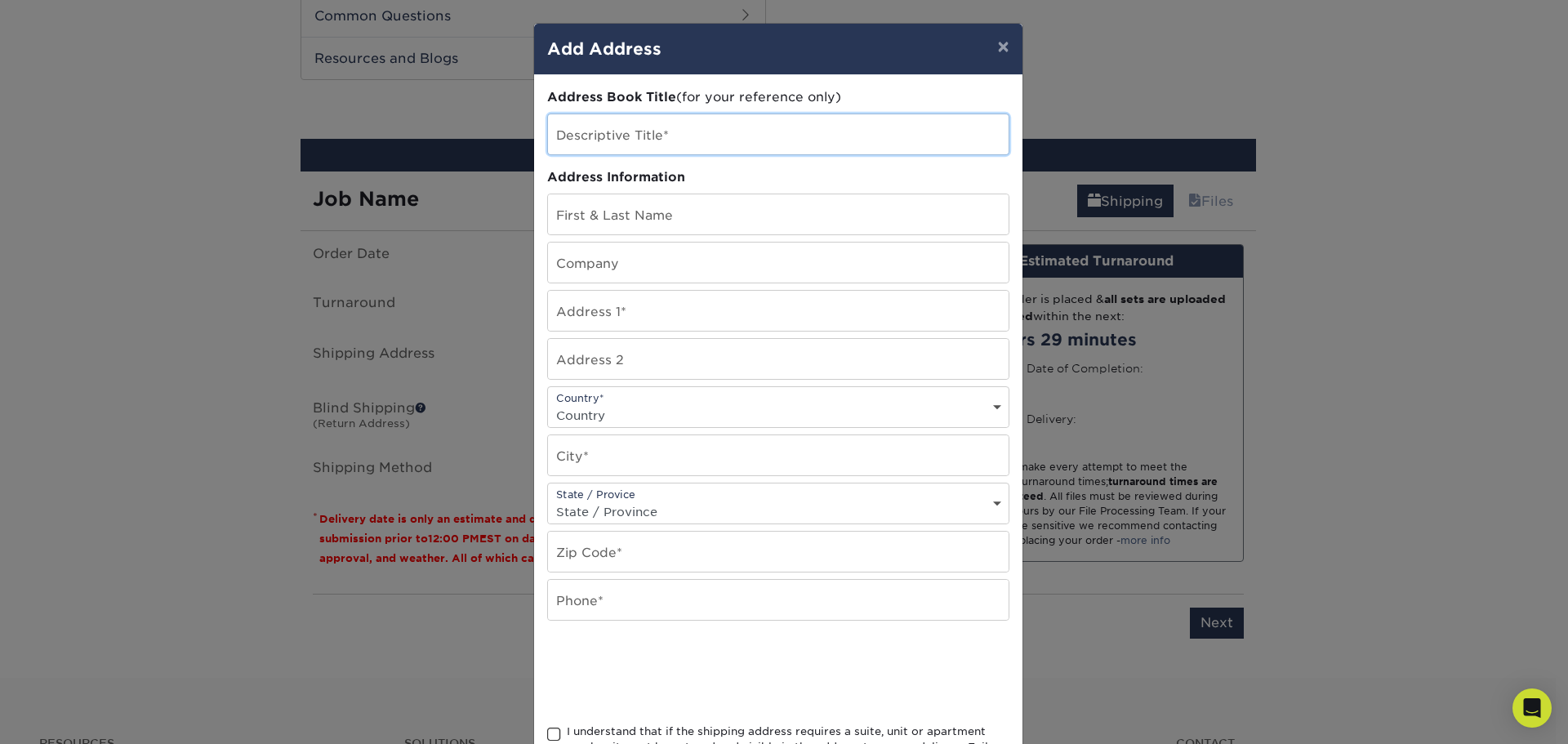
click at [645, 135] on input "text" at bounding box center [778, 134] width 461 height 40
type input "DB"
type input "[PERSON_NAME]"
type input "/"
paste input "931 [PERSON_NAME]"
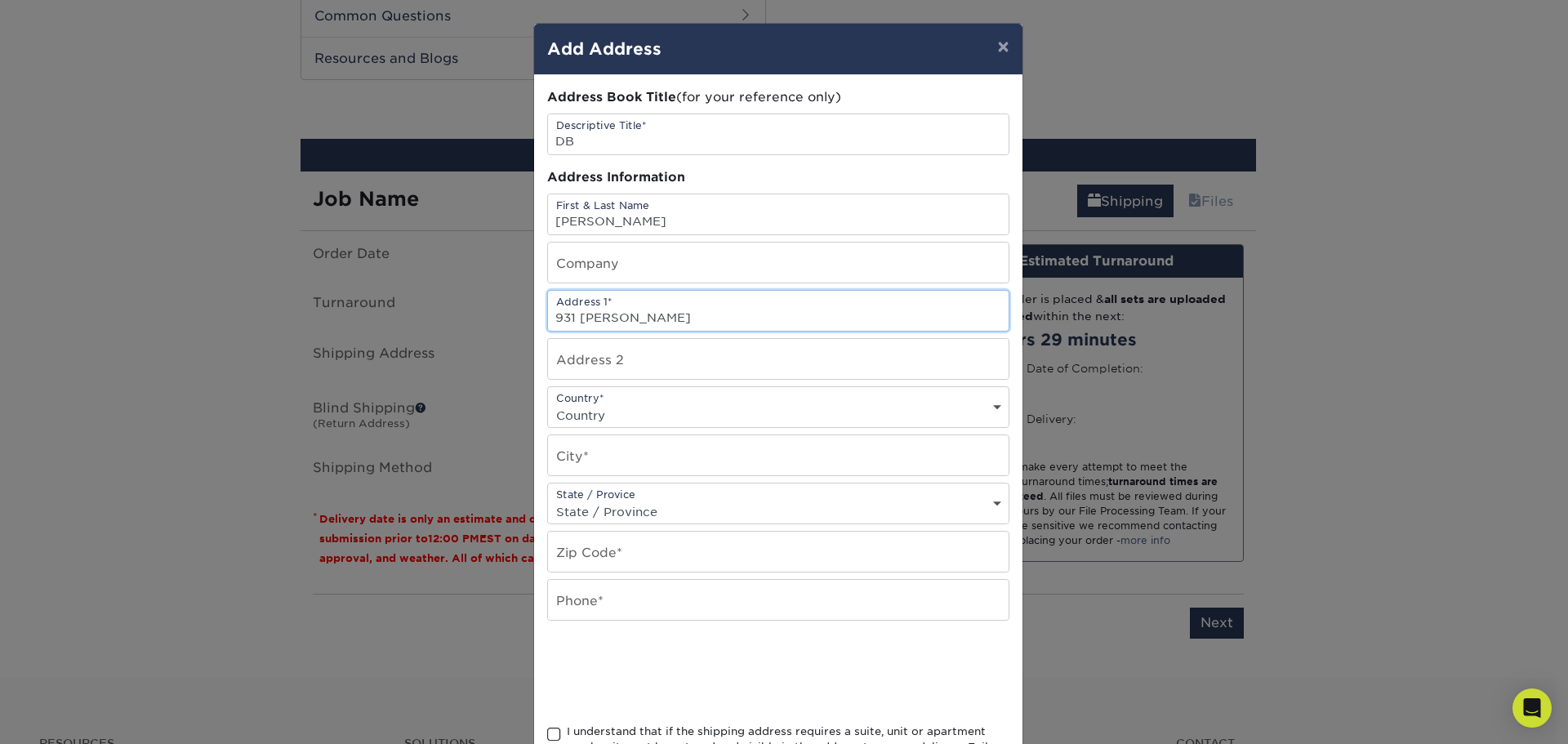
type input "931 [PERSON_NAME]"
type input "/"
paste input "Diamond Bar"
type input "Diamond Bar"
type input "/"
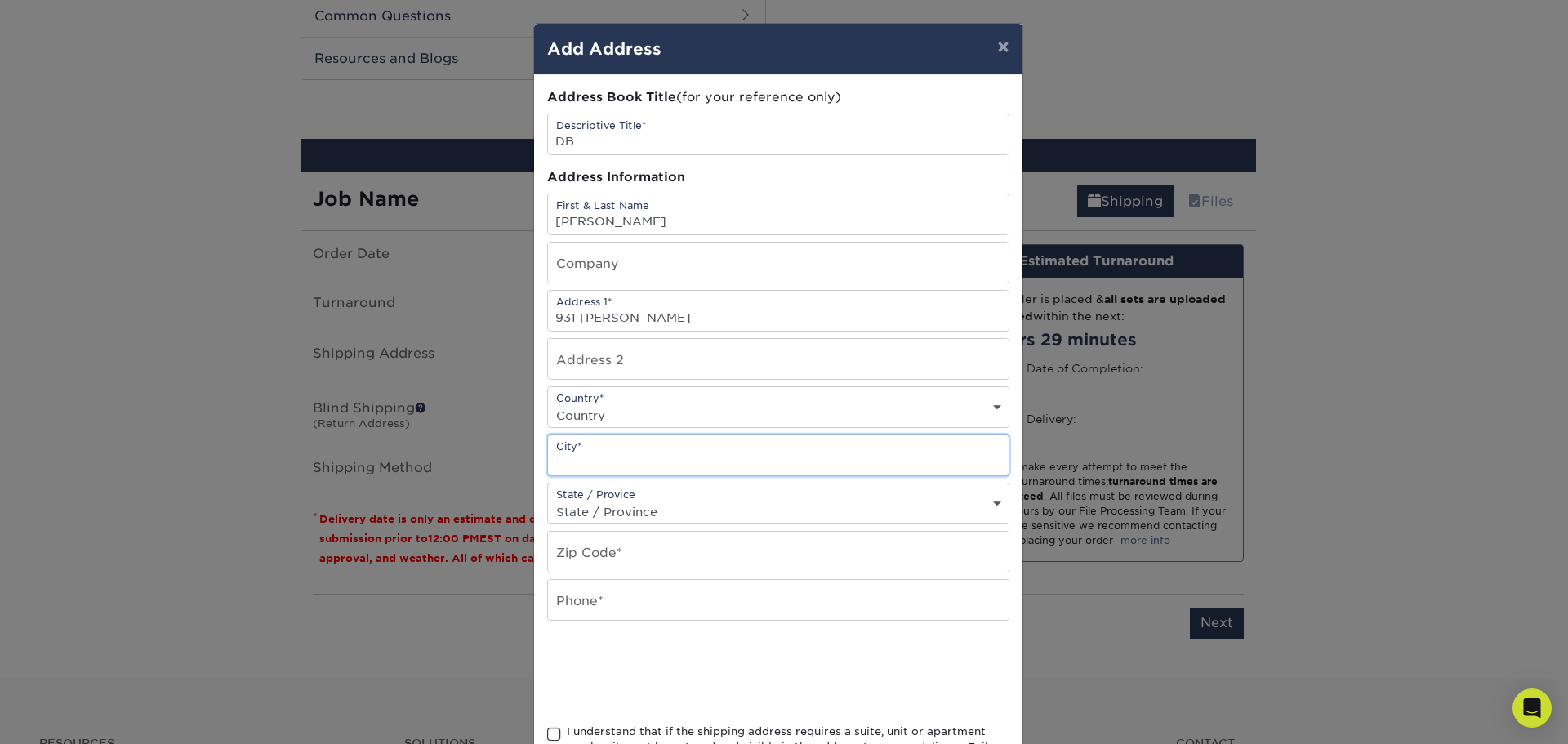
paste input "Diamond Bar"
type input "Diamond Bar"
select select "CA"
type input "91765"
type input "9095601042"
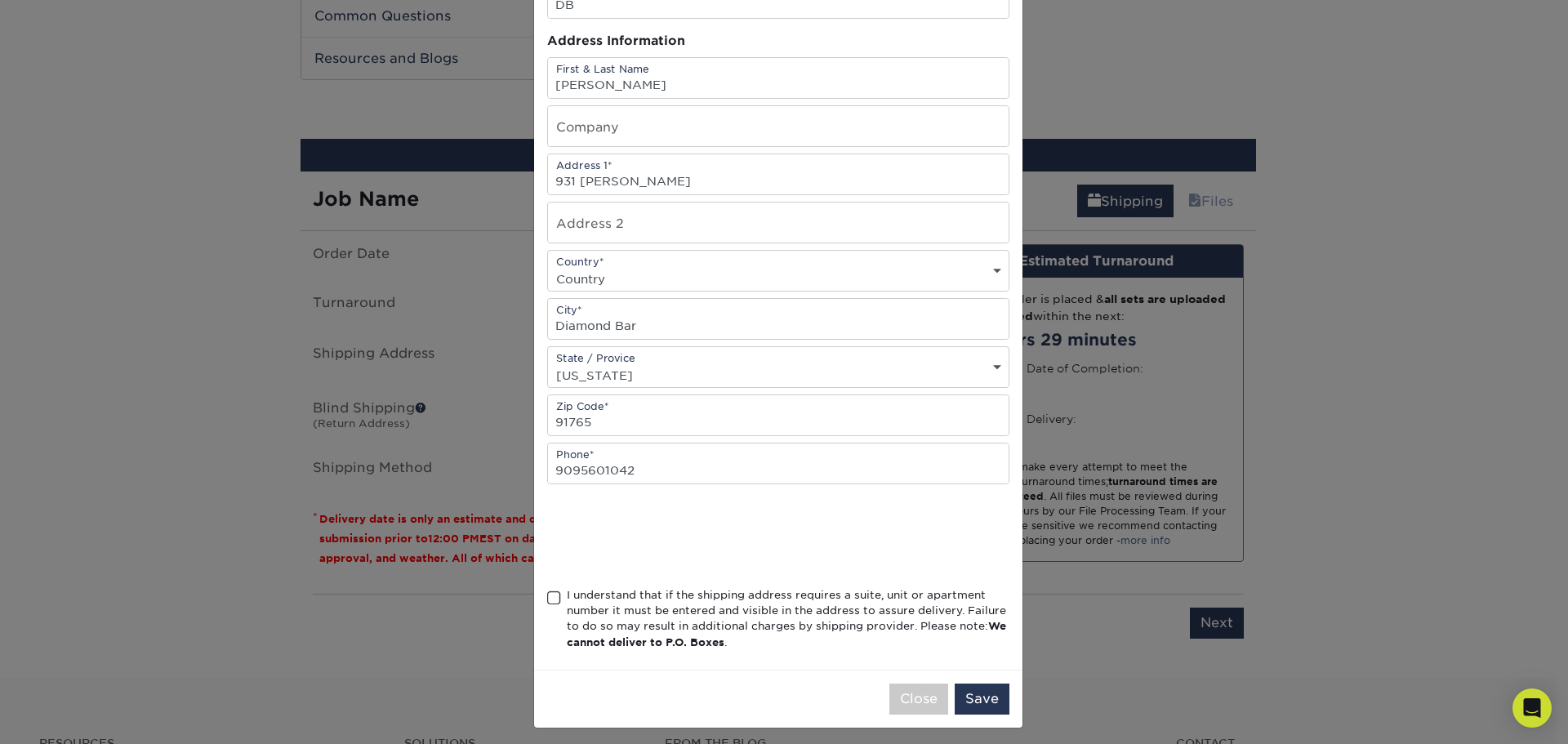
scroll to position [144, 0]
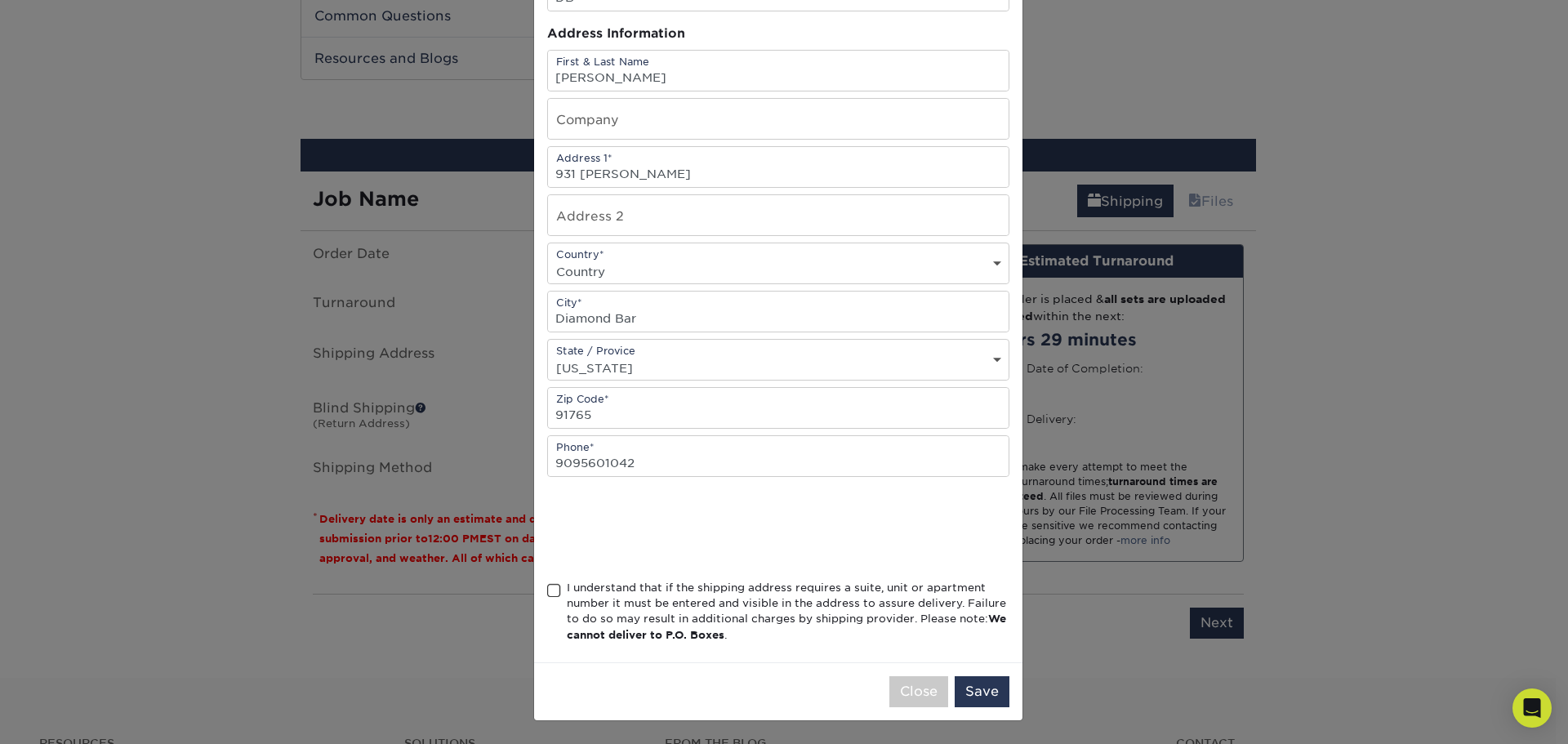
click at [620, 592] on div "I understand that if the shipping address requires a suite, unit or apartment n…" at bounding box center [787, 611] width 442 height 64
click at [0, 0] on input "I understand that if the shipping address requires a suite, unit or apartment n…" at bounding box center [0, 0] width 0 height 0
click at [985, 698] on button "Save" at bounding box center [981, 691] width 55 height 31
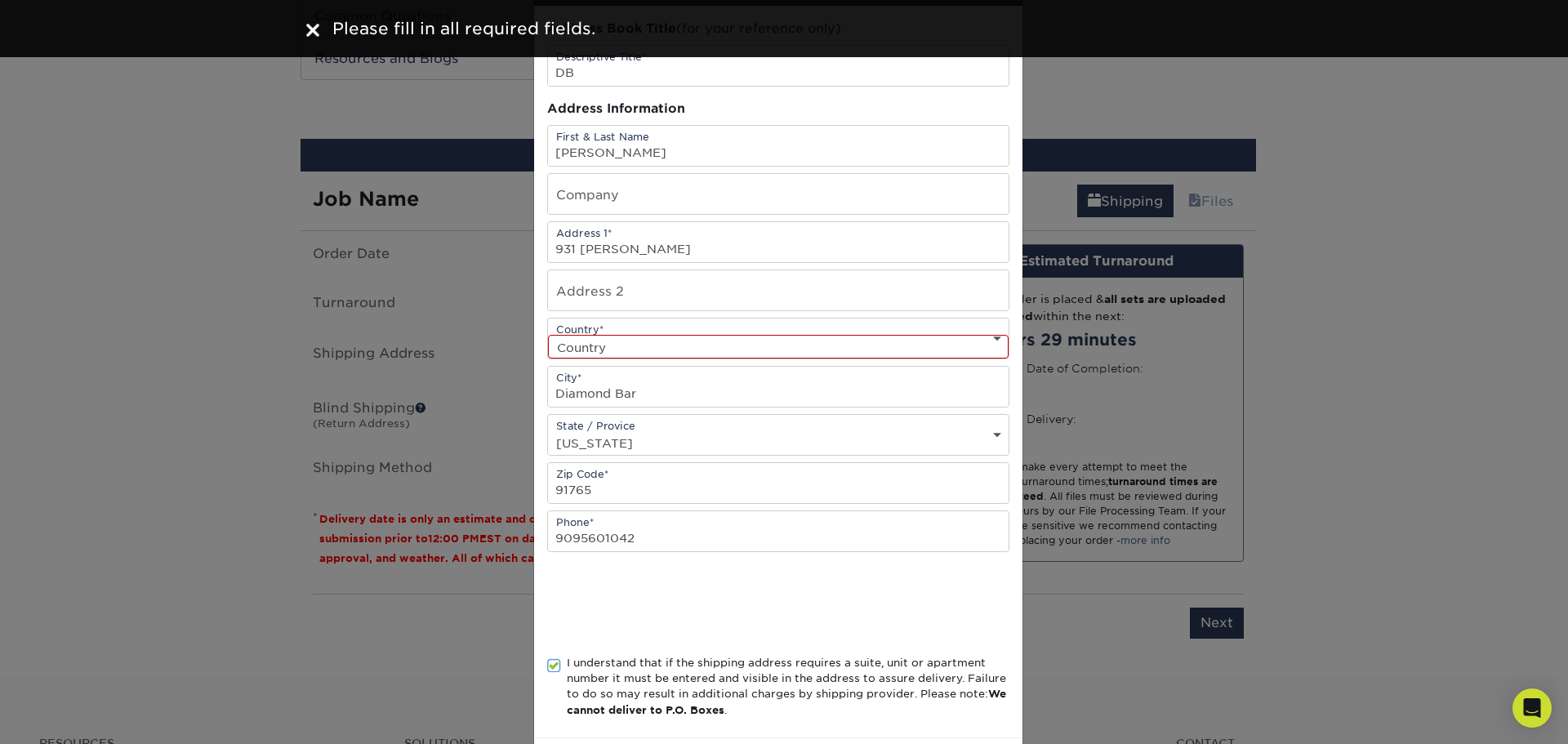
scroll to position [0, 0]
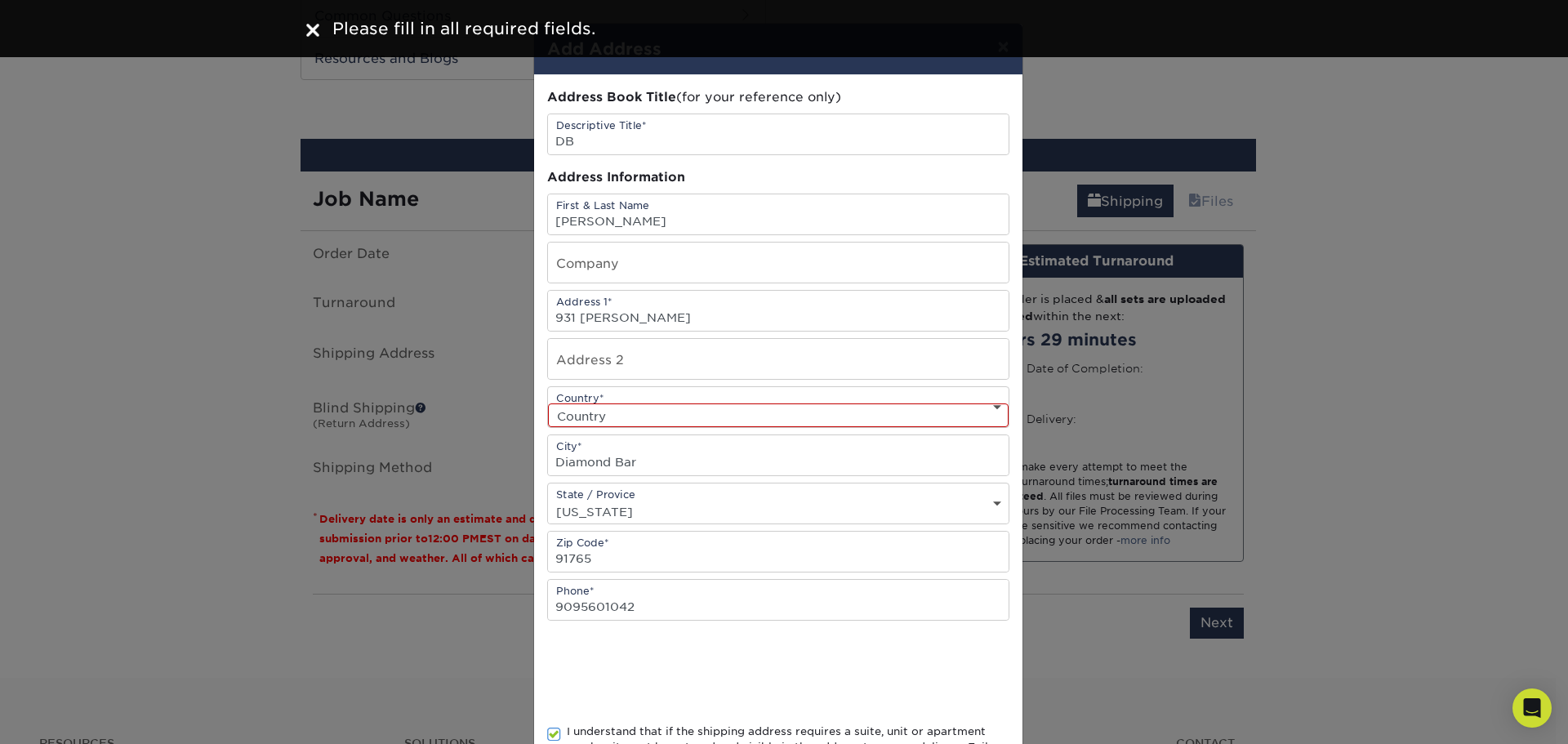
click at [800, 417] on select "Country [GEOGRAPHIC_DATA] [GEOGRAPHIC_DATA] ----------------------------- [GEOG…" at bounding box center [778, 416] width 461 height 24
select select "US"
click at [548, 404] on select "Country [GEOGRAPHIC_DATA] [GEOGRAPHIC_DATA] ----------------------------- [GEOG…" at bounding box center [778, 416] width 461 height 24
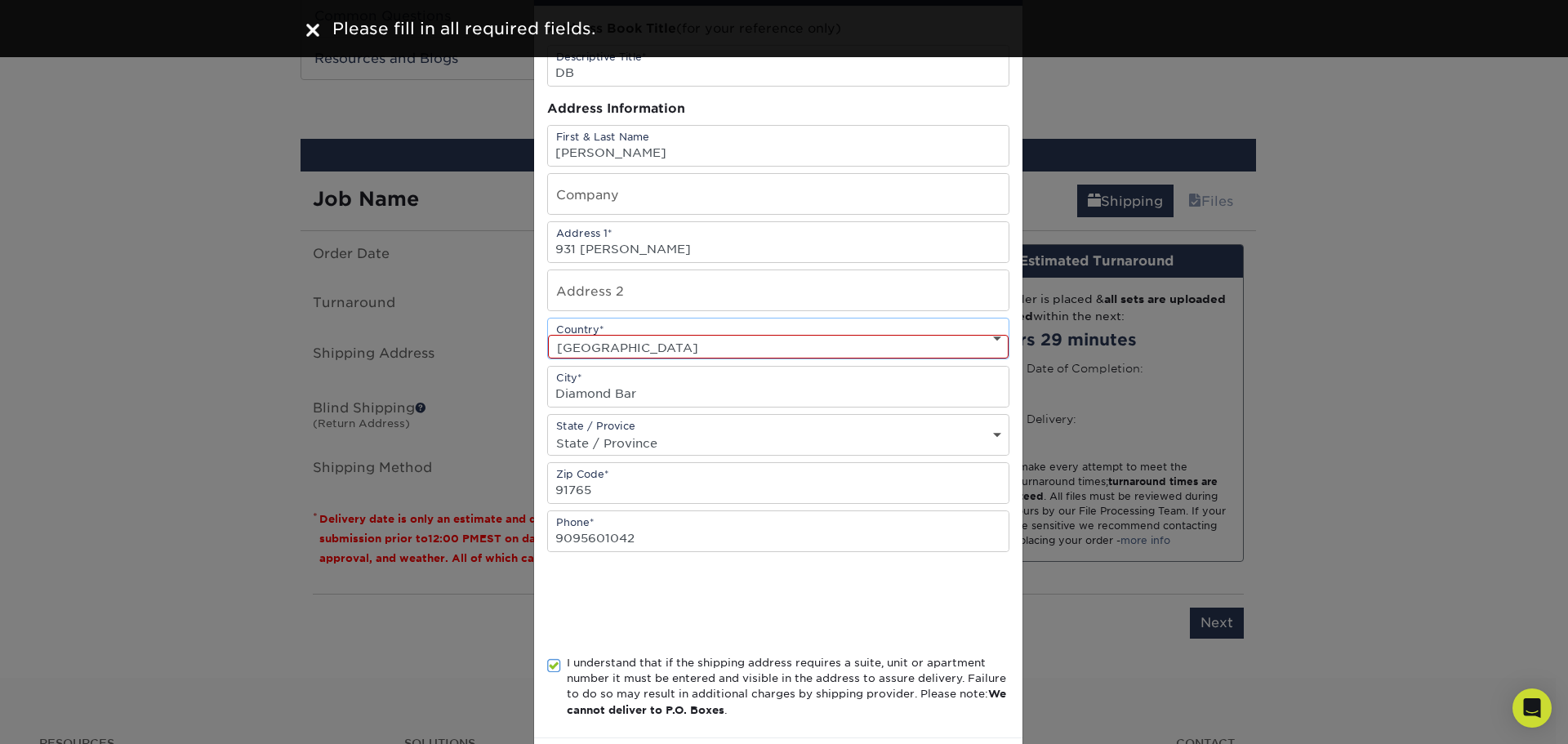
scroll to position [144, 0]
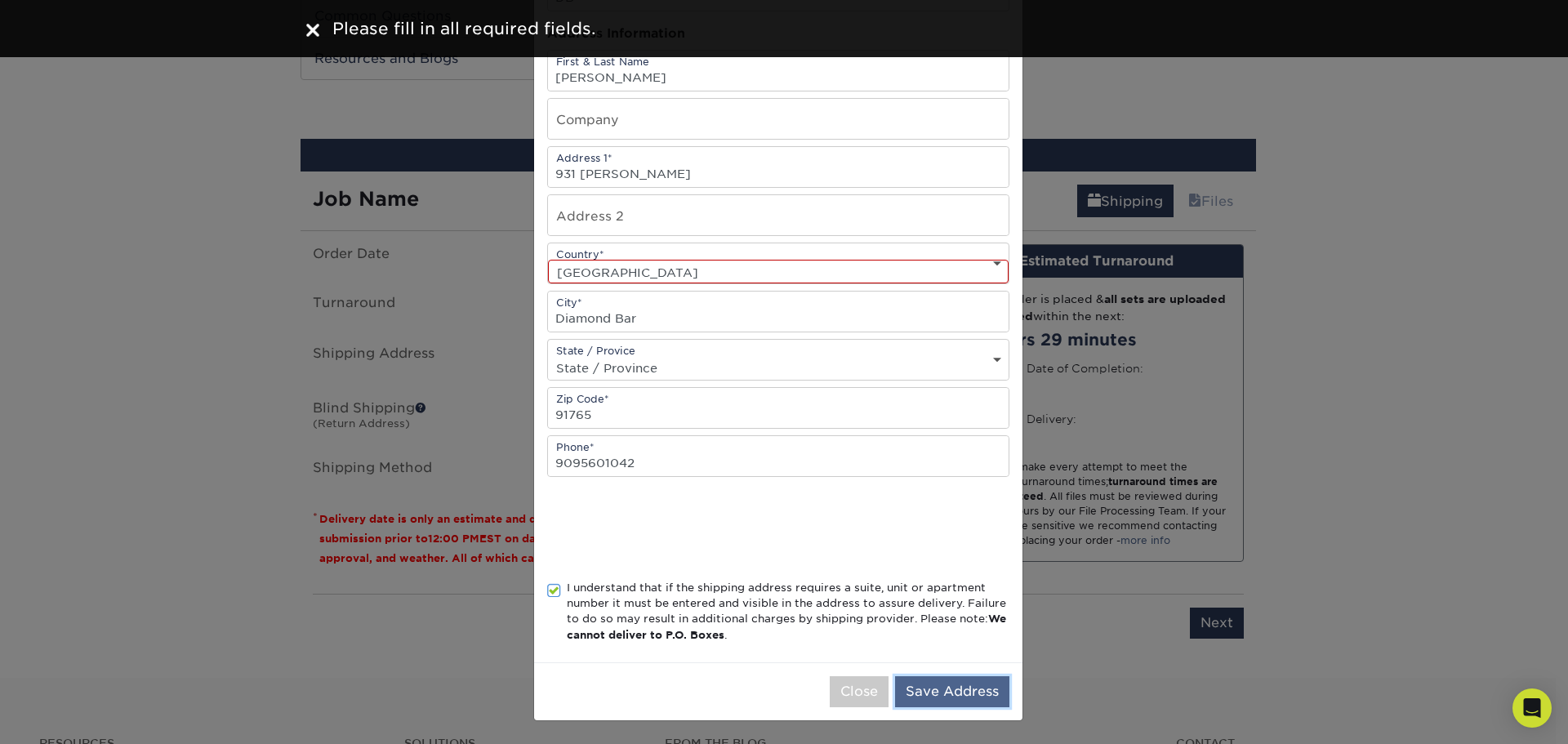
click at [955, 691] on button "Save Address" at bounding box center [951, 691] width 114 height 31
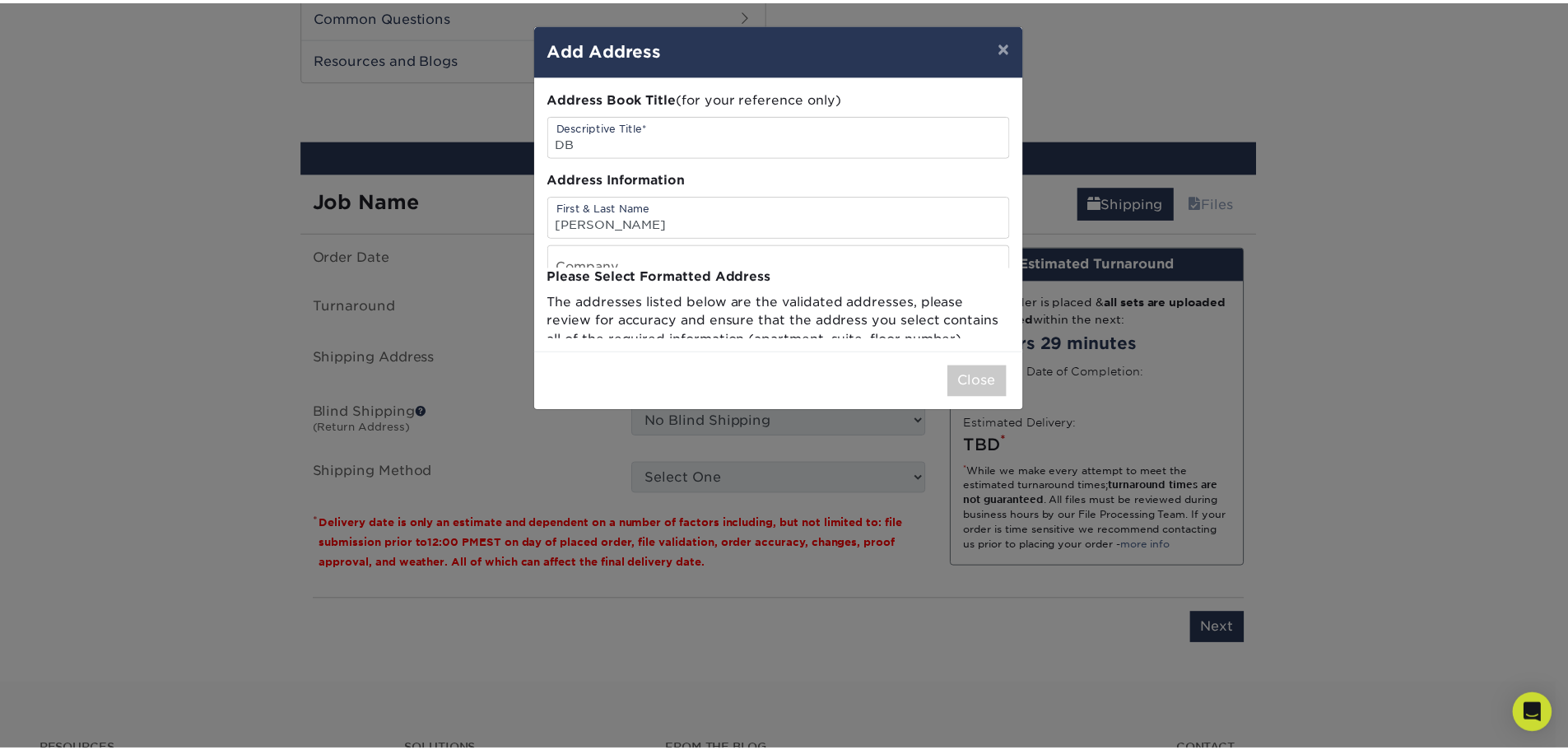
scroll to position [0, 0]
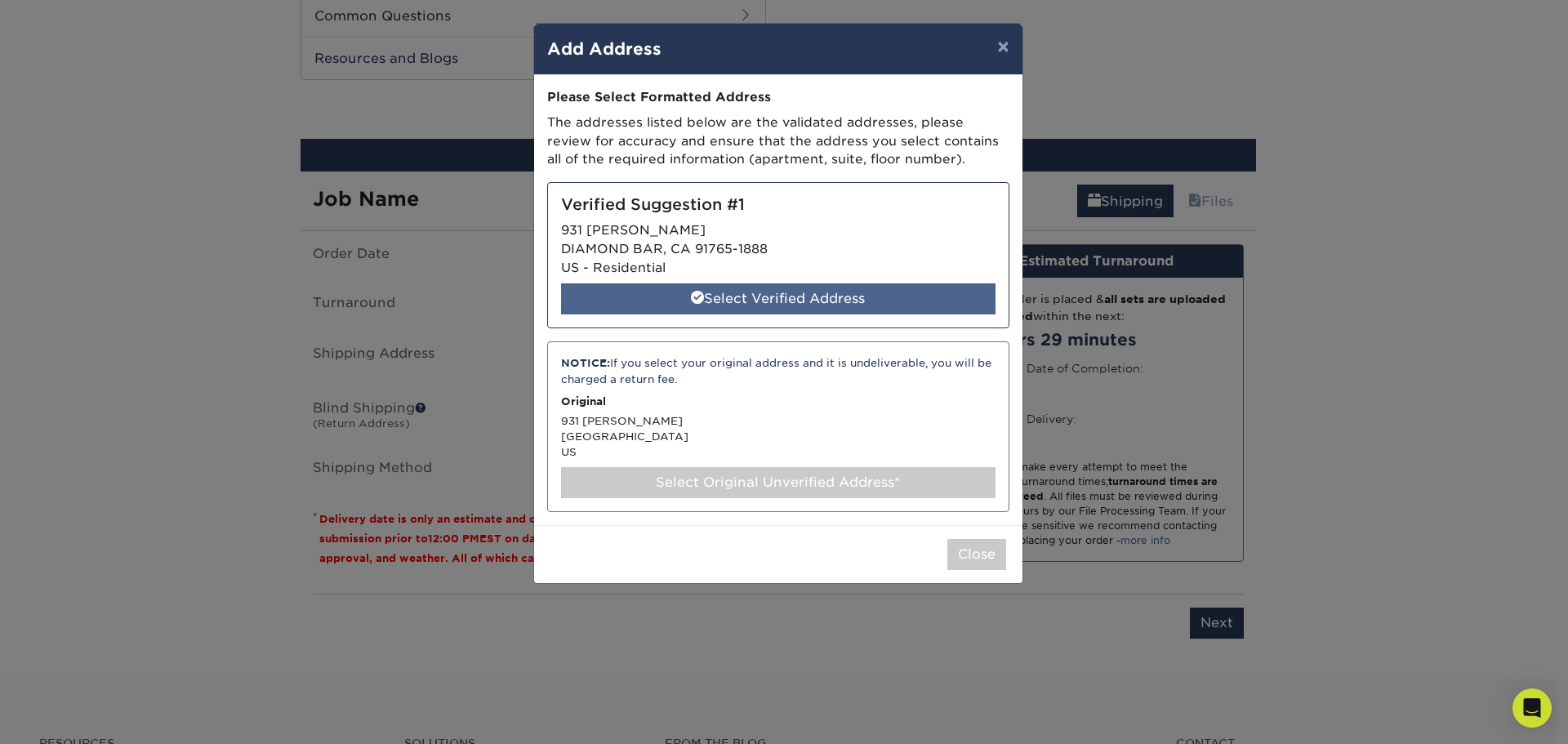
click at [795, 298] on div "Select Verified Address" at bounding box center [778, 299] width 434 height 31
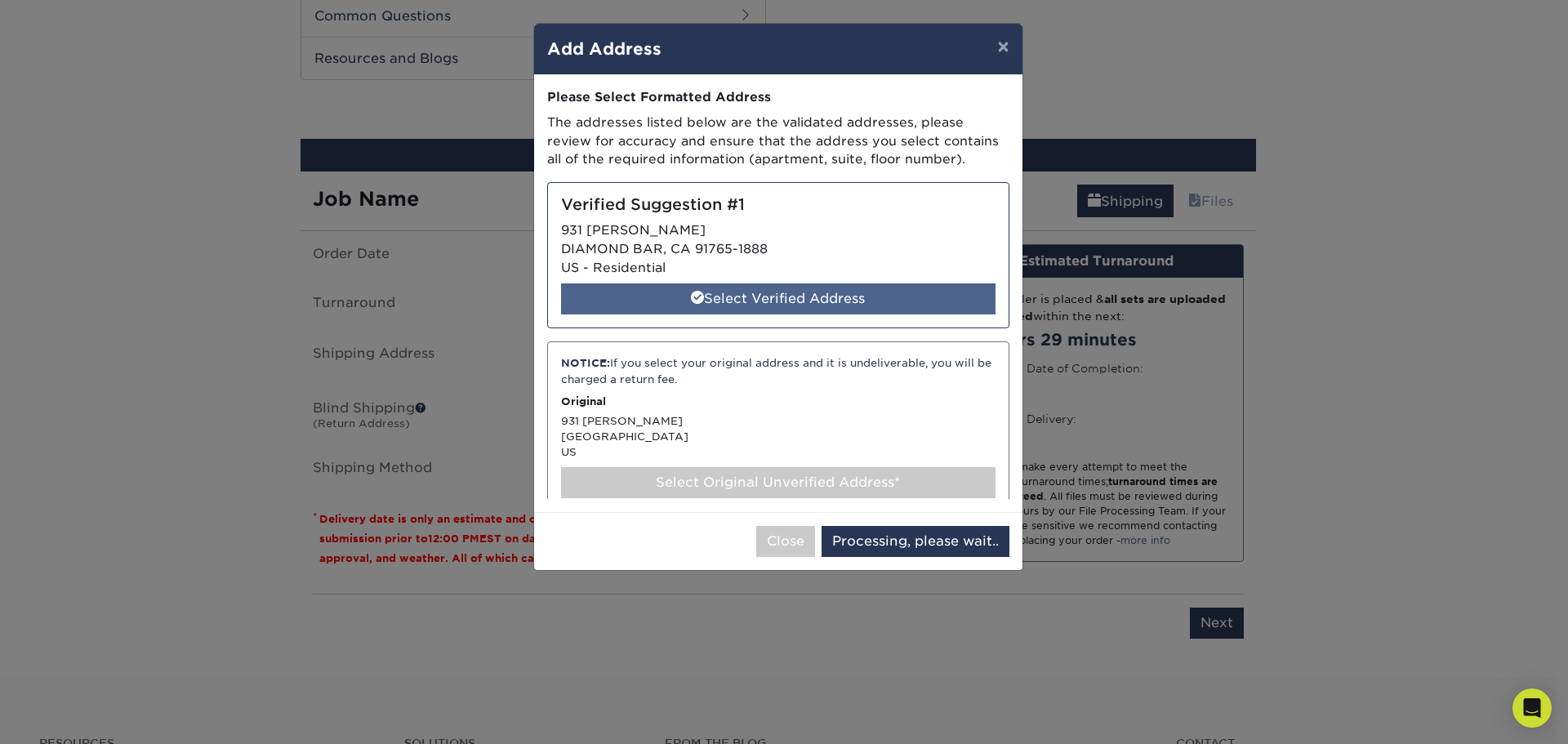
select select "285934"
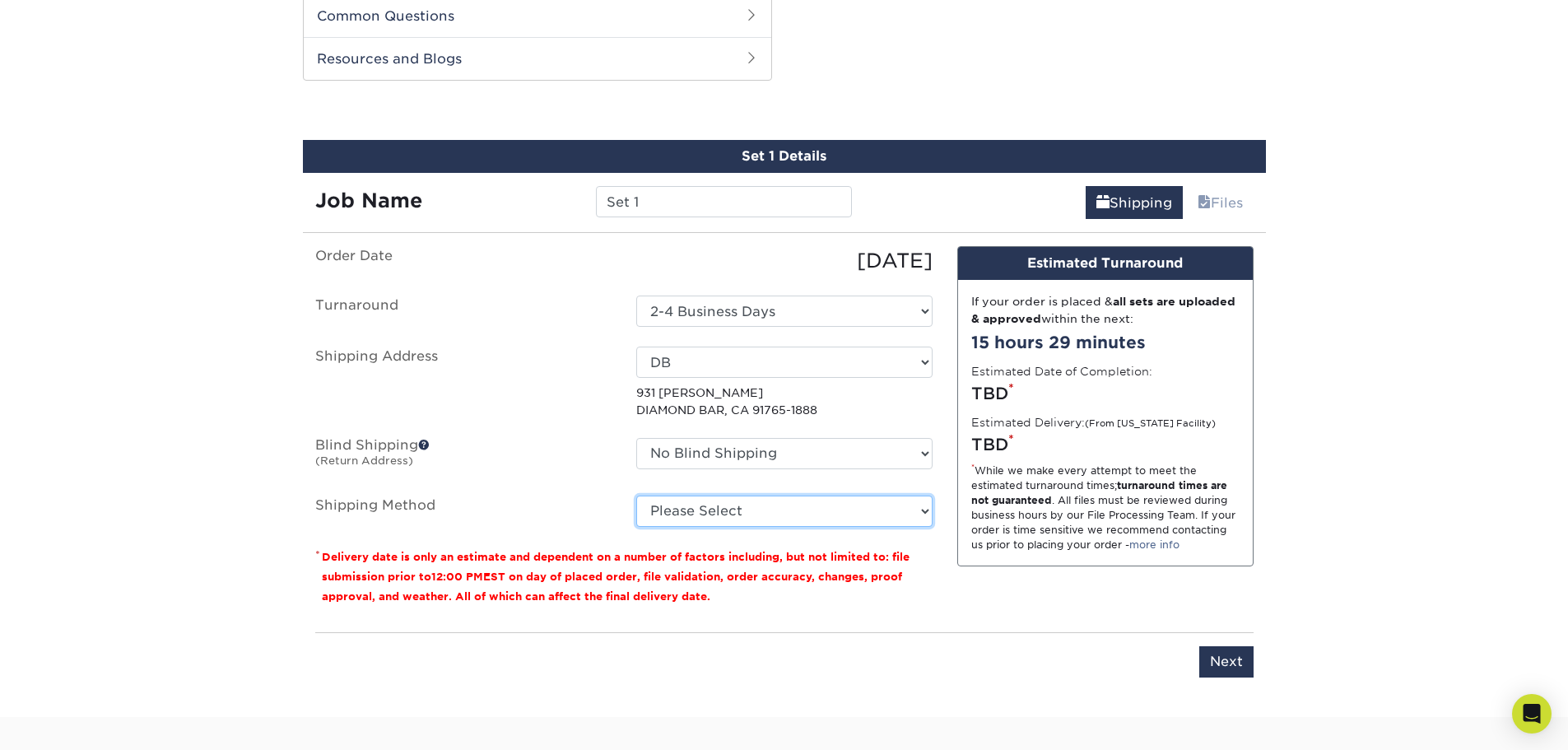
click at [778, 515] on select "Please Select Ground Shipping (+$8.96) 3 Day Shipping Service (+$20.04) 2 Day A…" at bounding box center [784, 511] width 296 height 31
select select "03"
click at [637, 496] on select "Please Select Ground Shipping (+$8.96) 3 Day Shipping Service (+$20.04) 2 Day A…" at bounding box center [784, 511] width 296 height 31
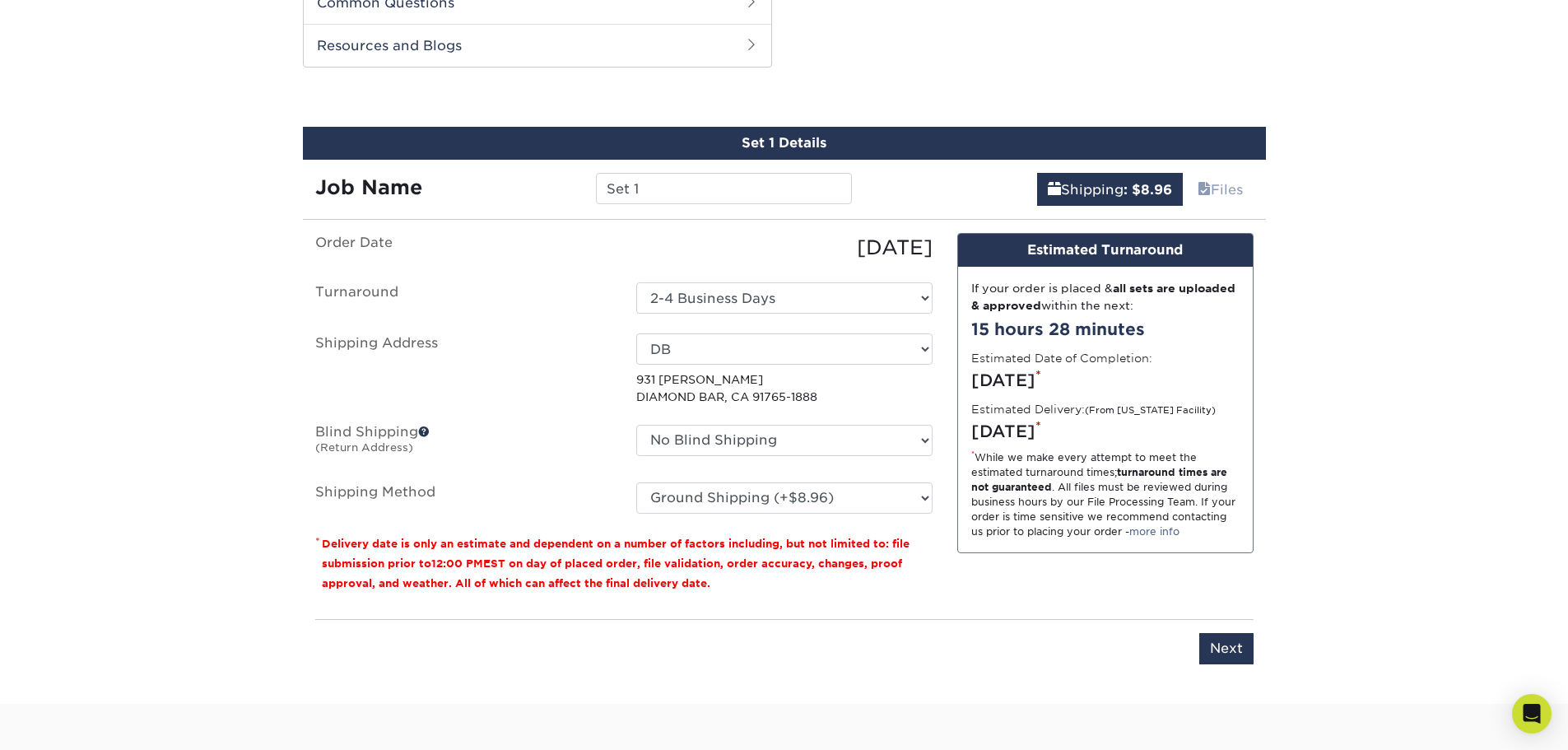
scroll to position [1235, 0]
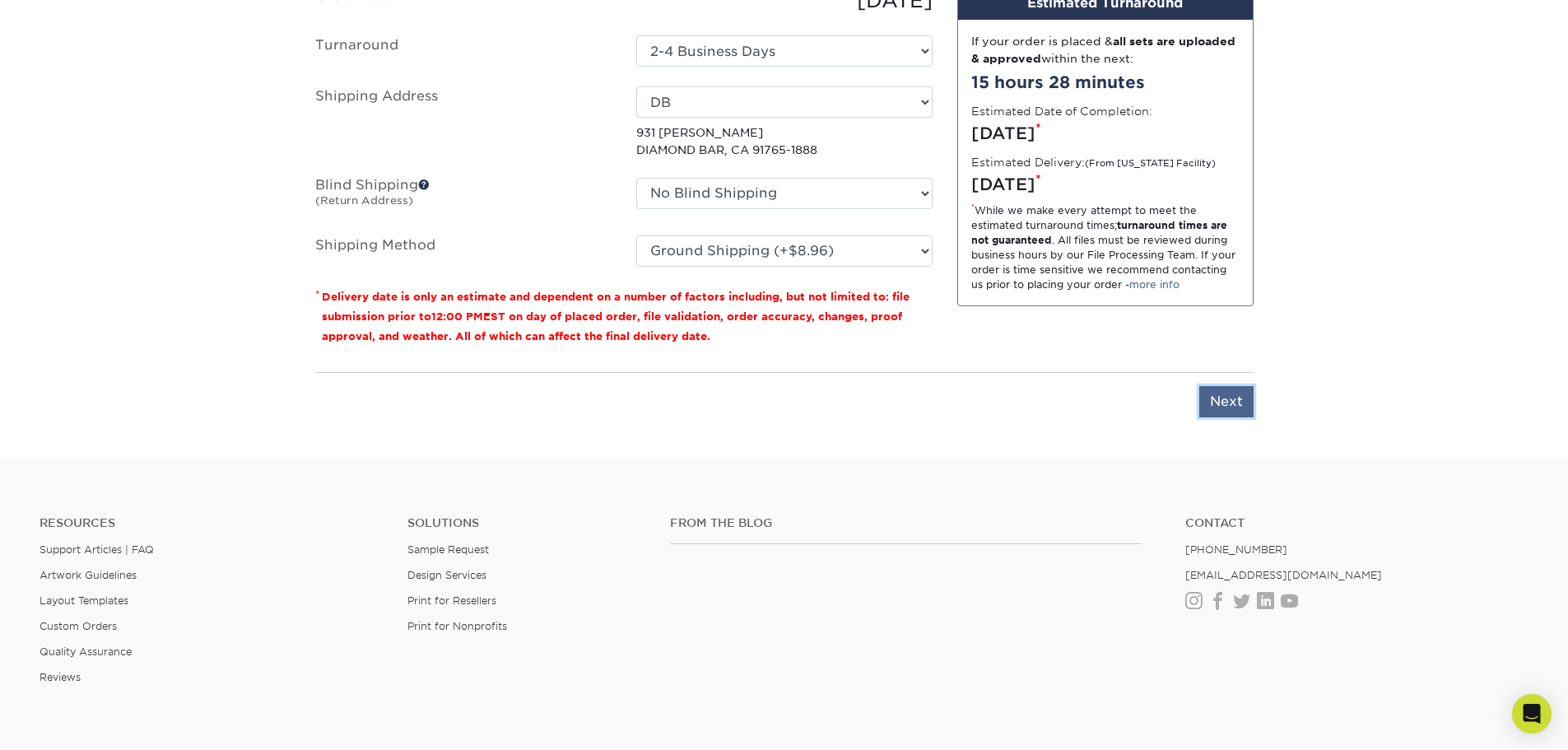
click at [1236, 408] on input "Next" at bounding box center [1227, 401] width 54 height 31
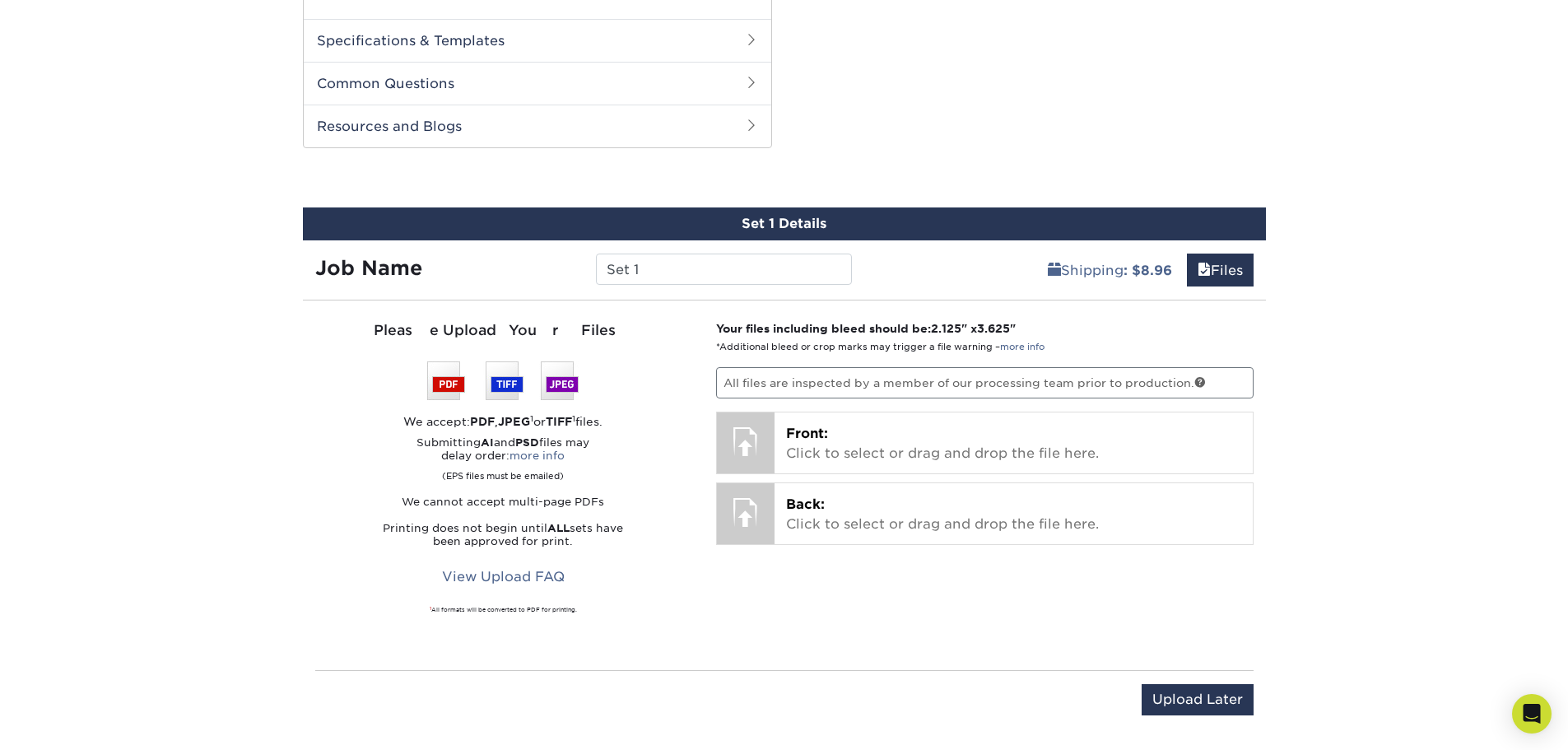
scroll to position [906, 0]
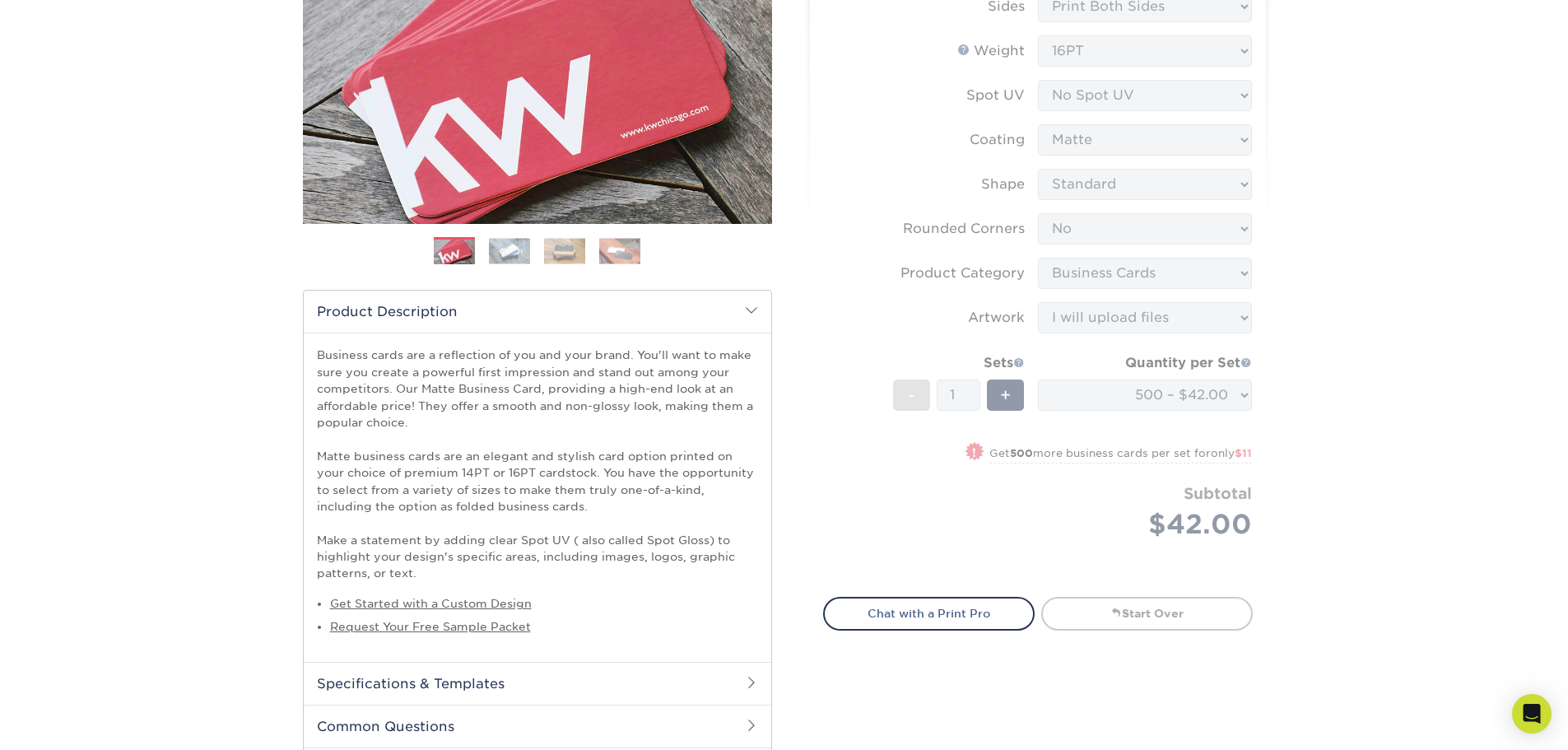
scroll to position [0, 0]
